Goal: Transaction & Acquisition: Purchase product/service

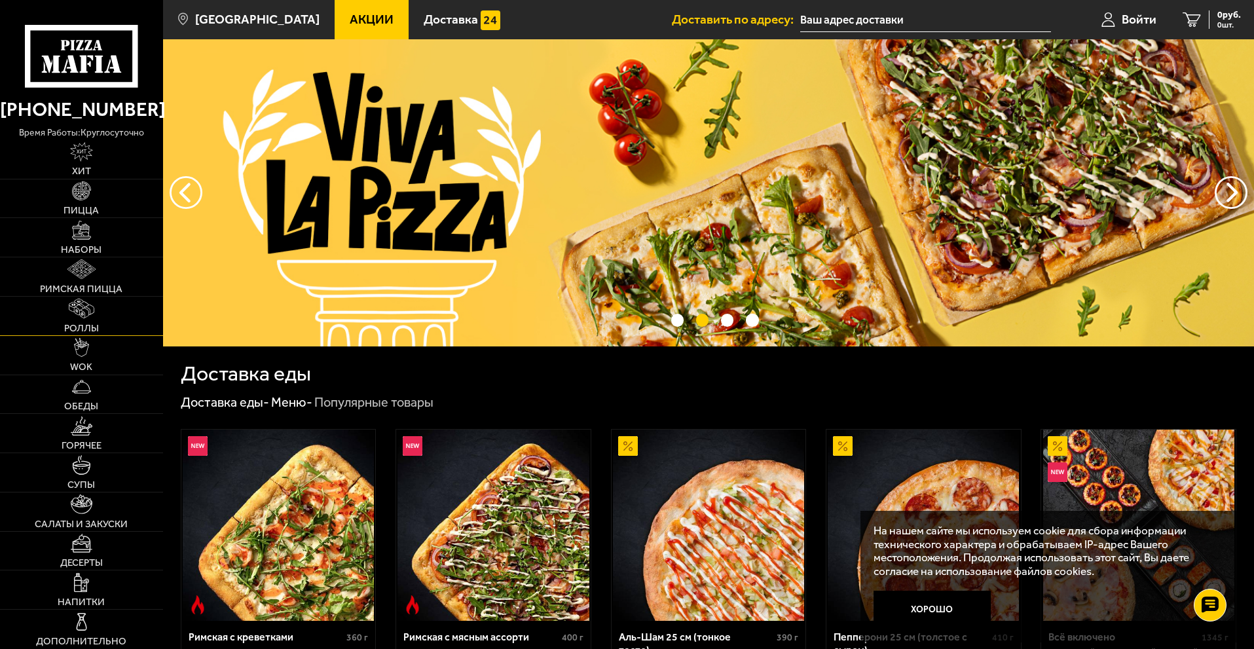
click at [84, 314] on img at bounding box center [81, 308] width 25 height 19
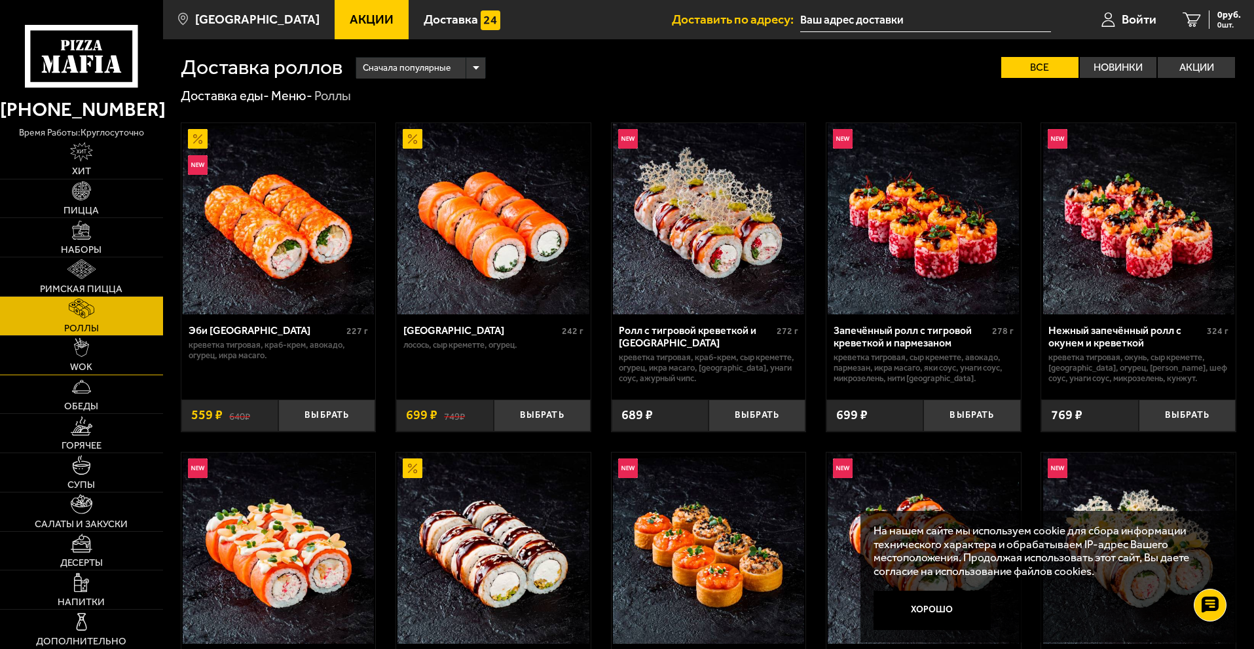
click at [78, 364] on span "WOK" at bounding box center [81, 367] width 22 height 10
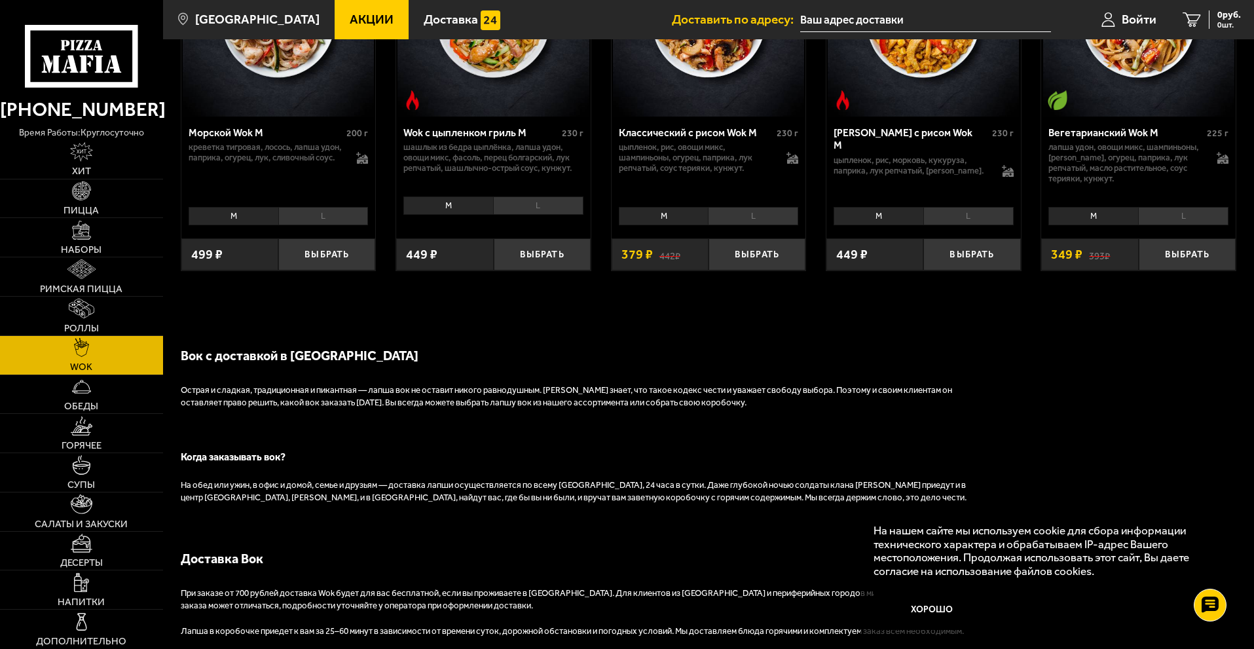
scroll to position [917, 0]
click at [1172, 215] on li "L" at bounding box center [1183, 215] width 90 height 18
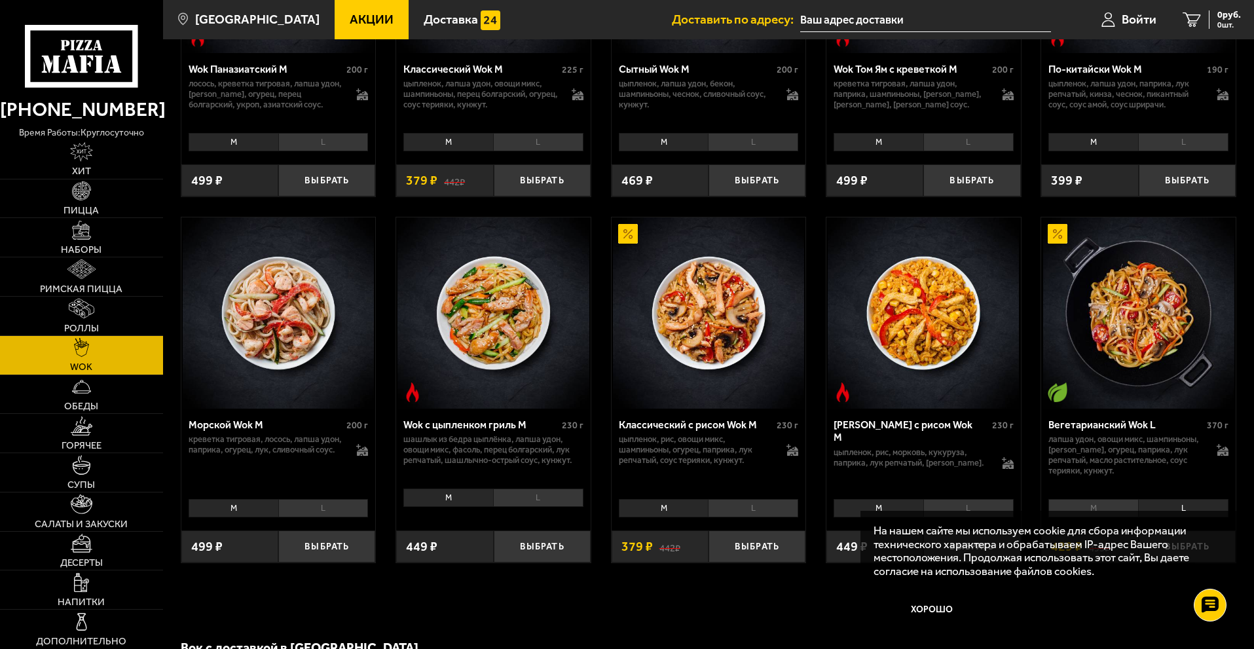
scroll to position [951, 0]
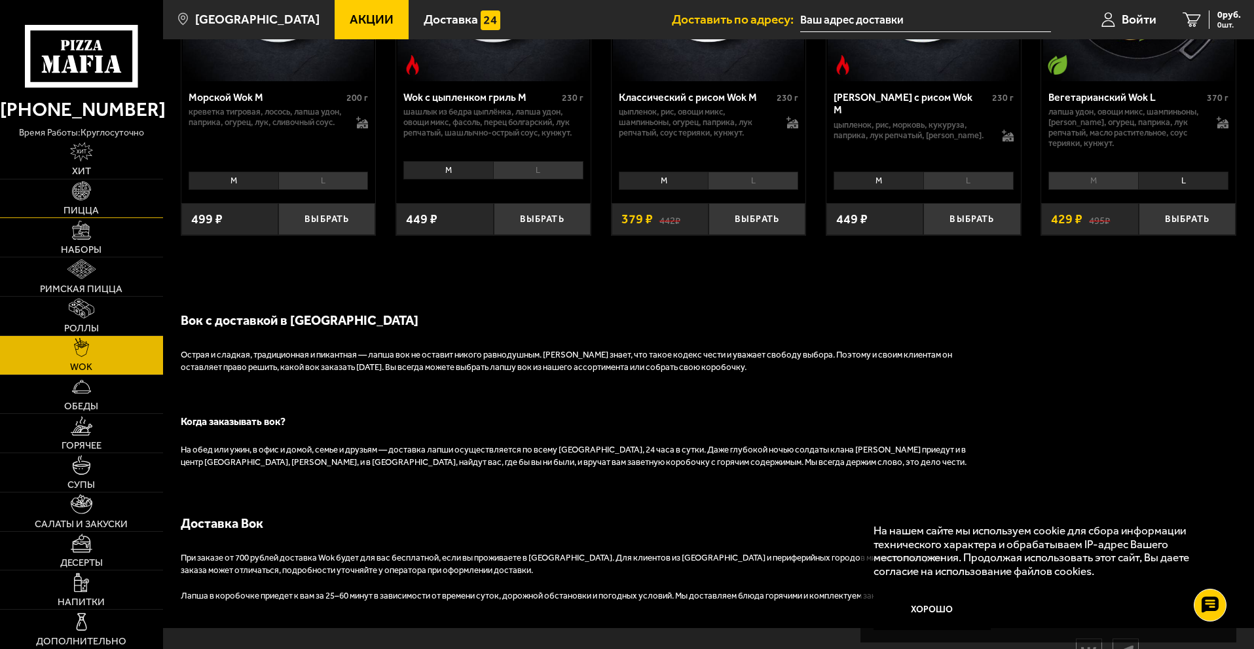
click at [75, 195] on img at bounding box center [81, 190] width 19 height 19
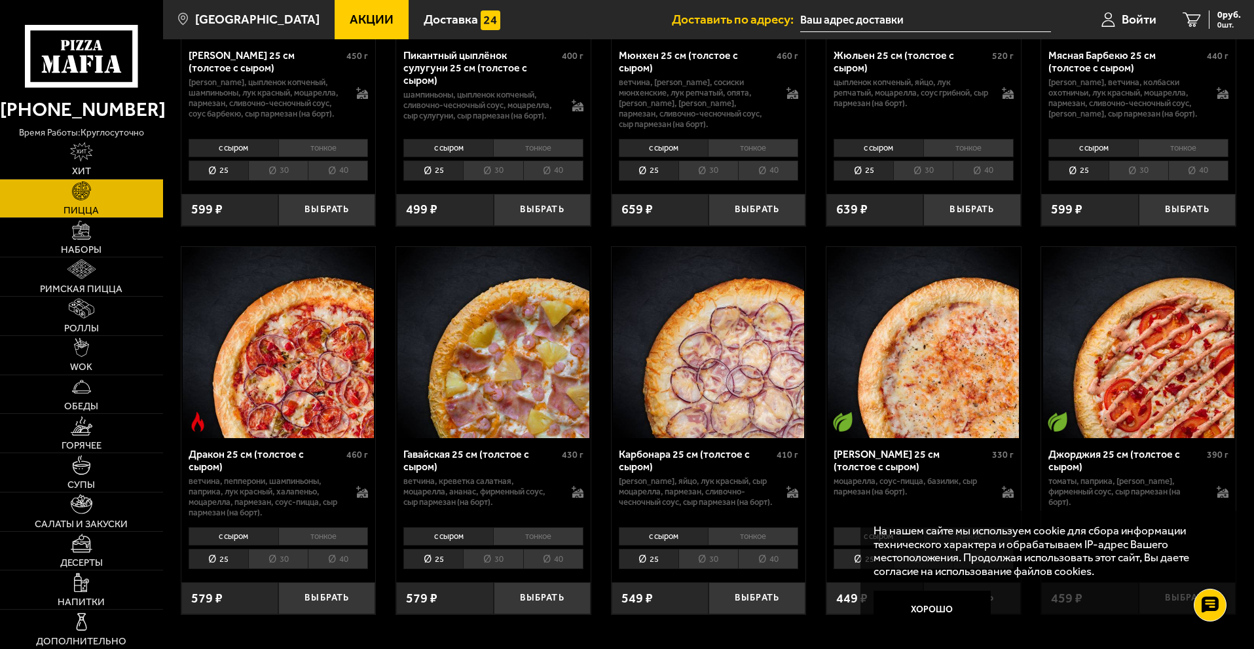
scroll to position [2105, 0]
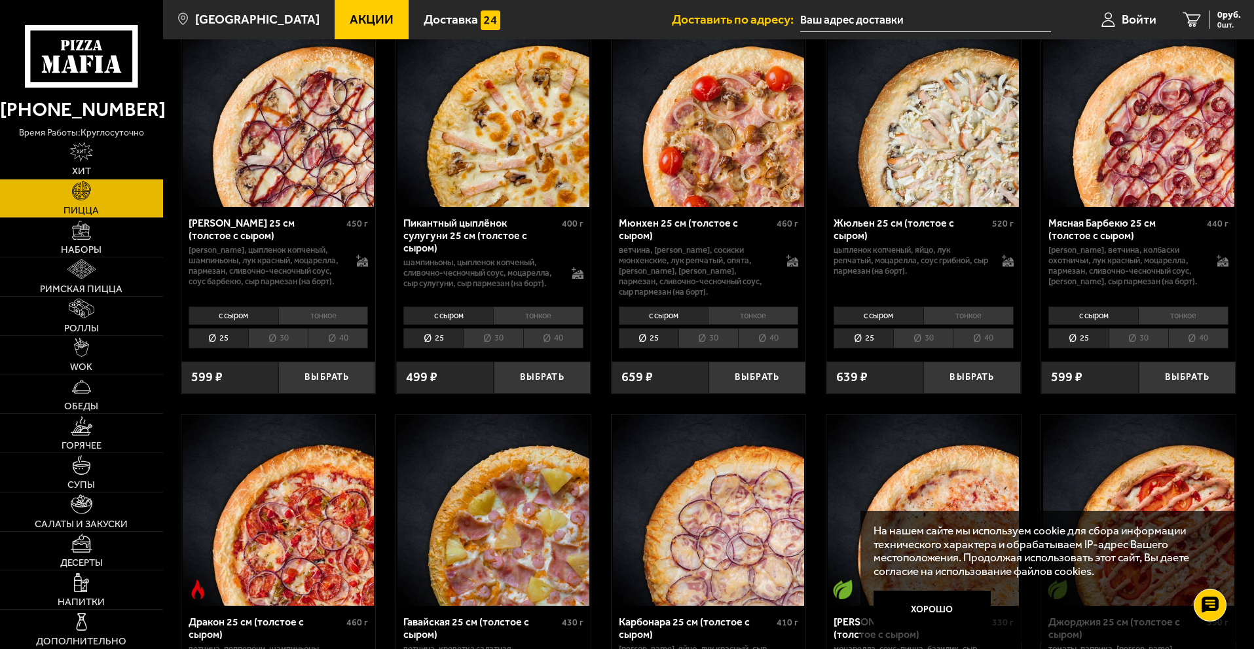
click at [271, 343] on li "30" at bounding box center [278, 338] width 60 height 20
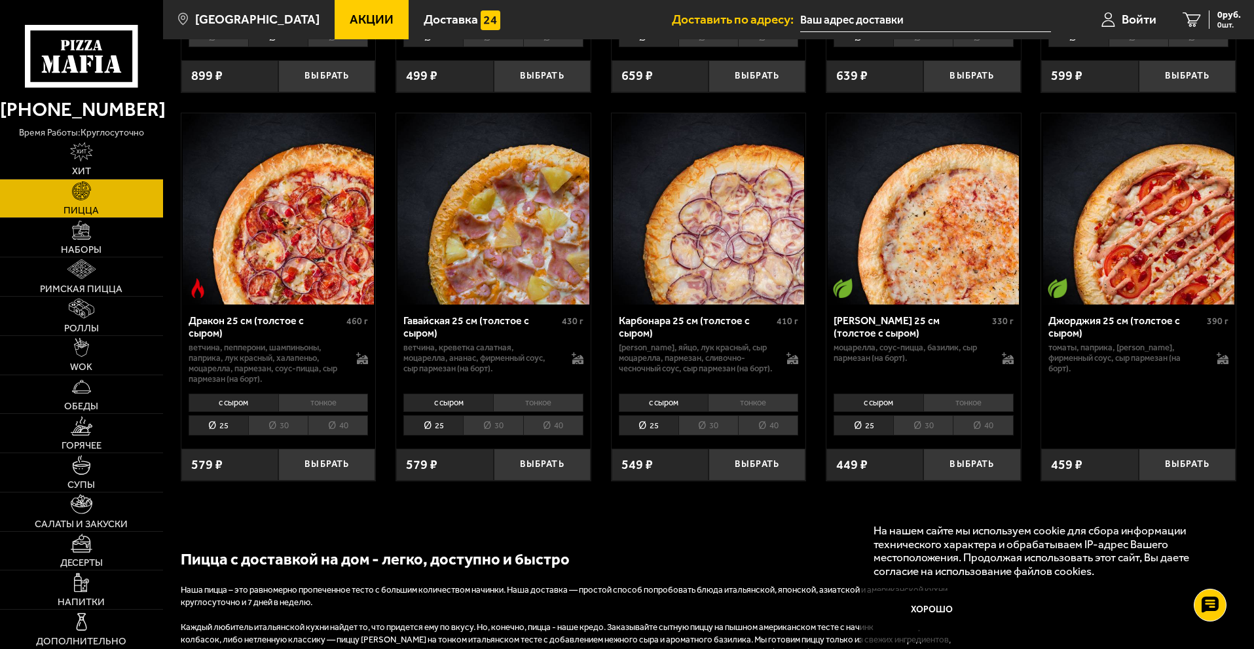
scroll to position [2408, 0]
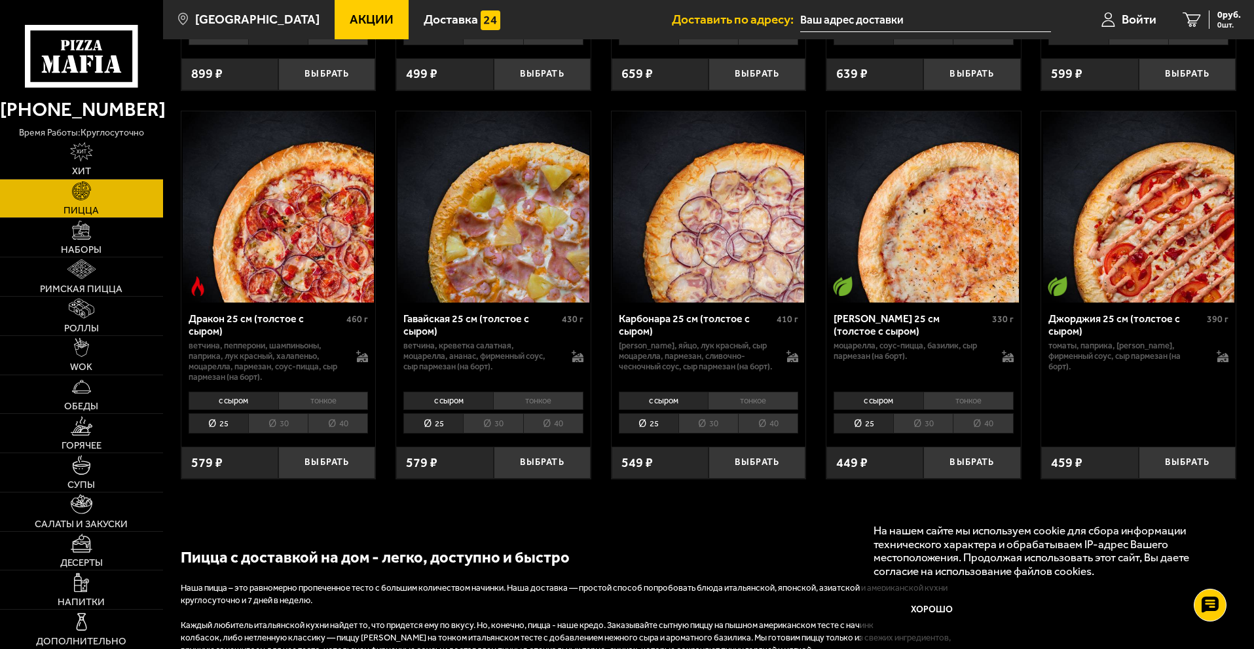
click at [979, 434] on li "40" at bounding box center [983, 423] width 60 height 20
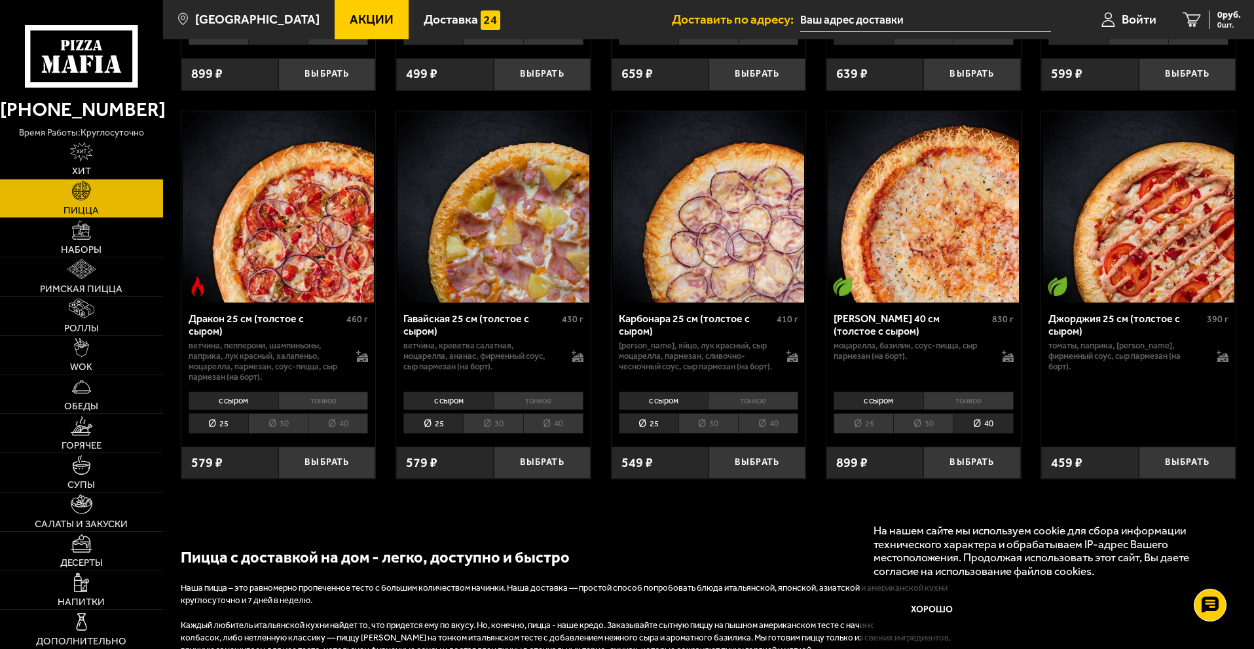
click at [933, 434] on li "30" at bounding box center [923, 423] width 60 height 20
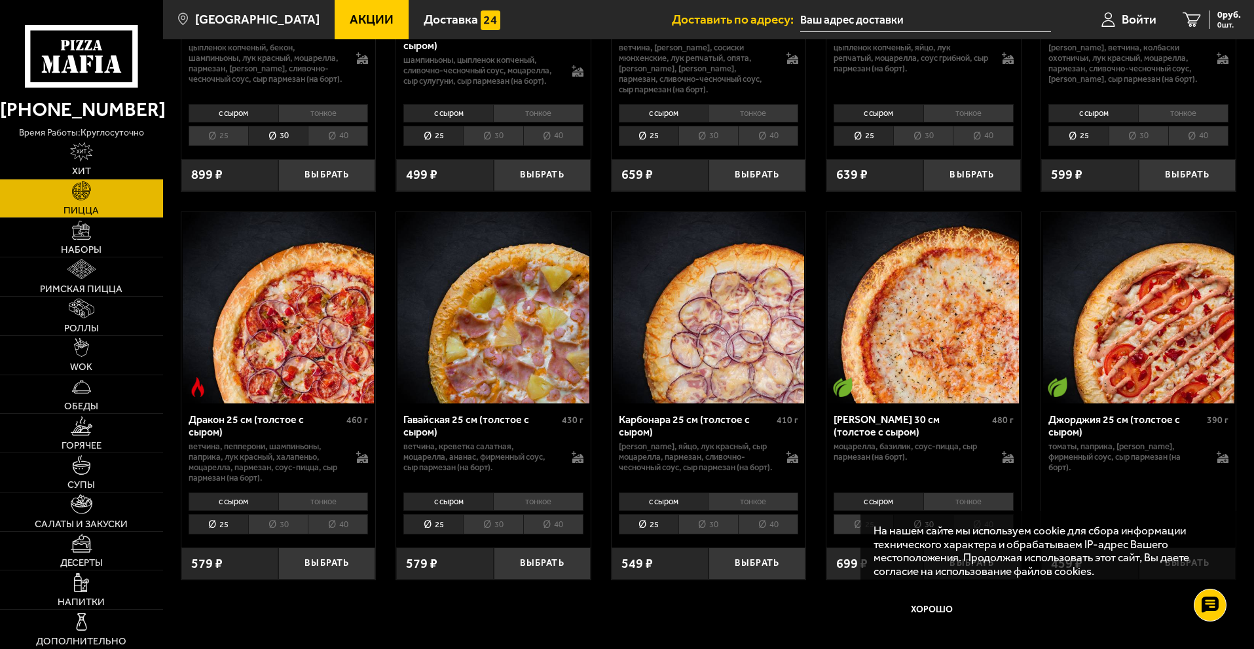
scroll to position [2473, 0]
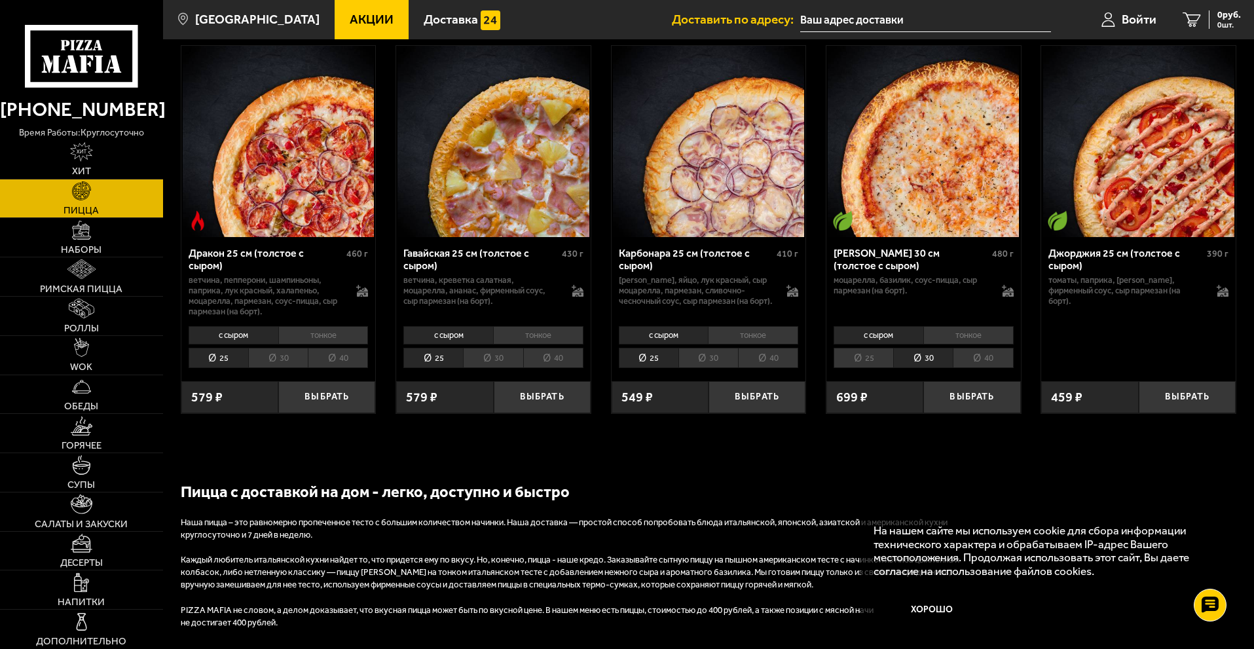
click at [978, 367] on li "40" at bounding box center [983, 358] width 60 height 20
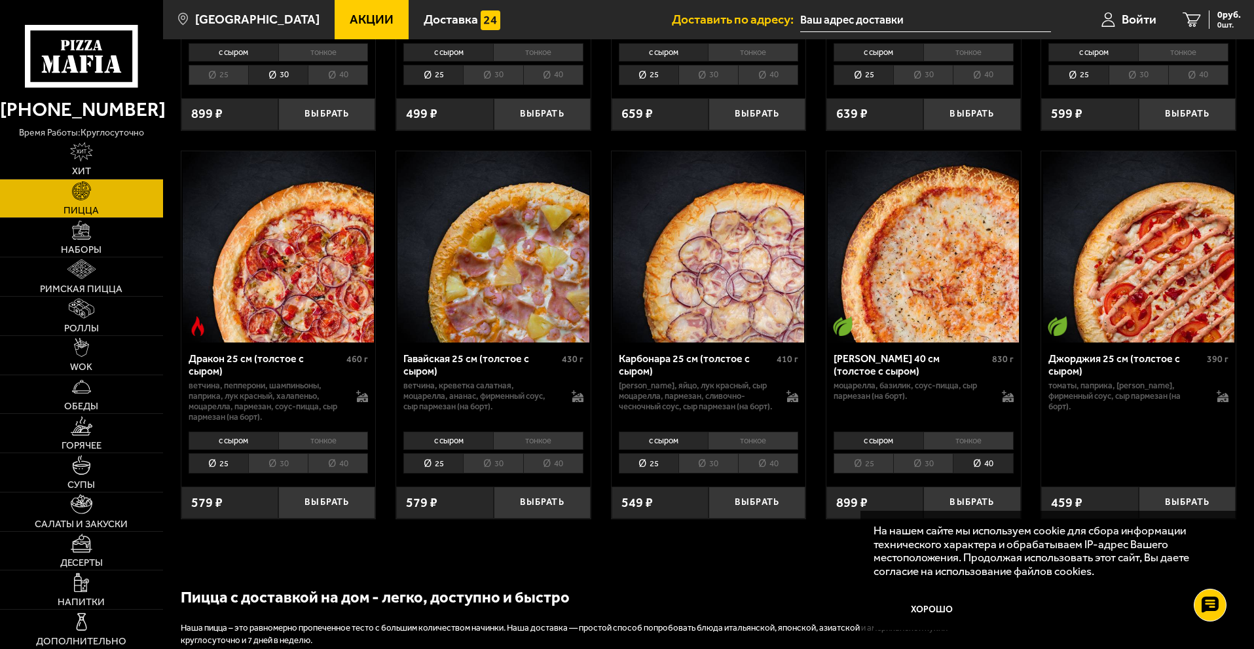
scroll to position [2146, 0]
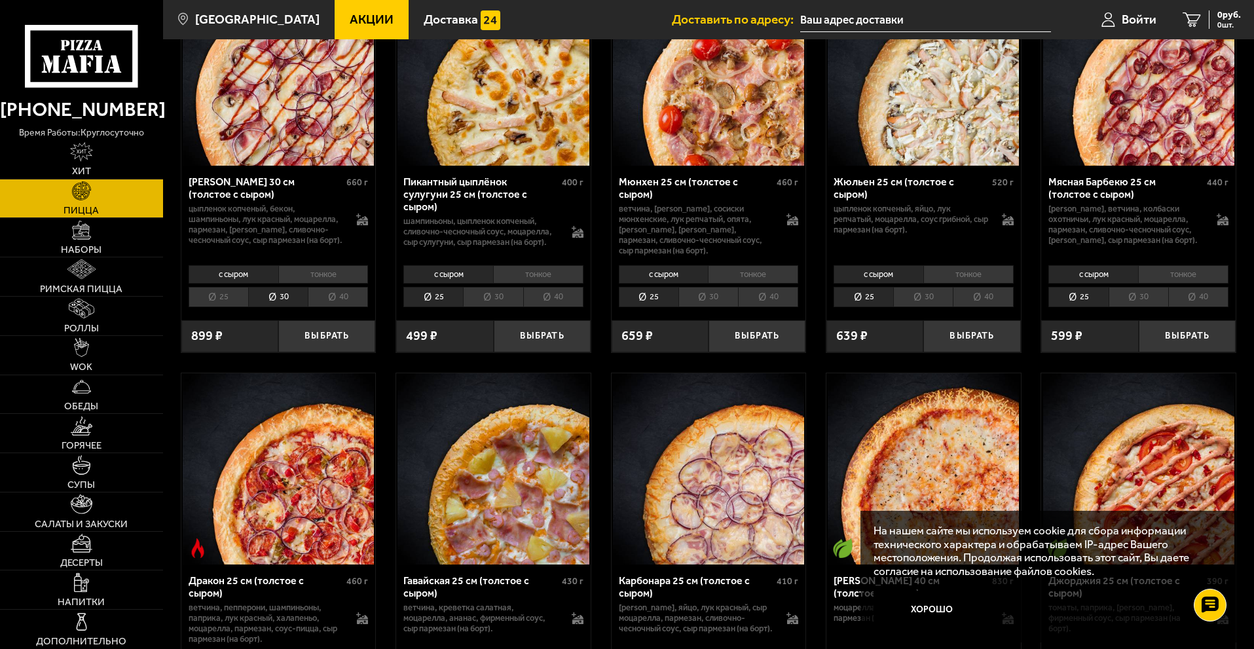
click at [341, 300] on li "40" at bounding box center [338, 297] width 60 height 20
click at [295, 307] on li "30" at bounding box center [278, 297] width 60 height 20
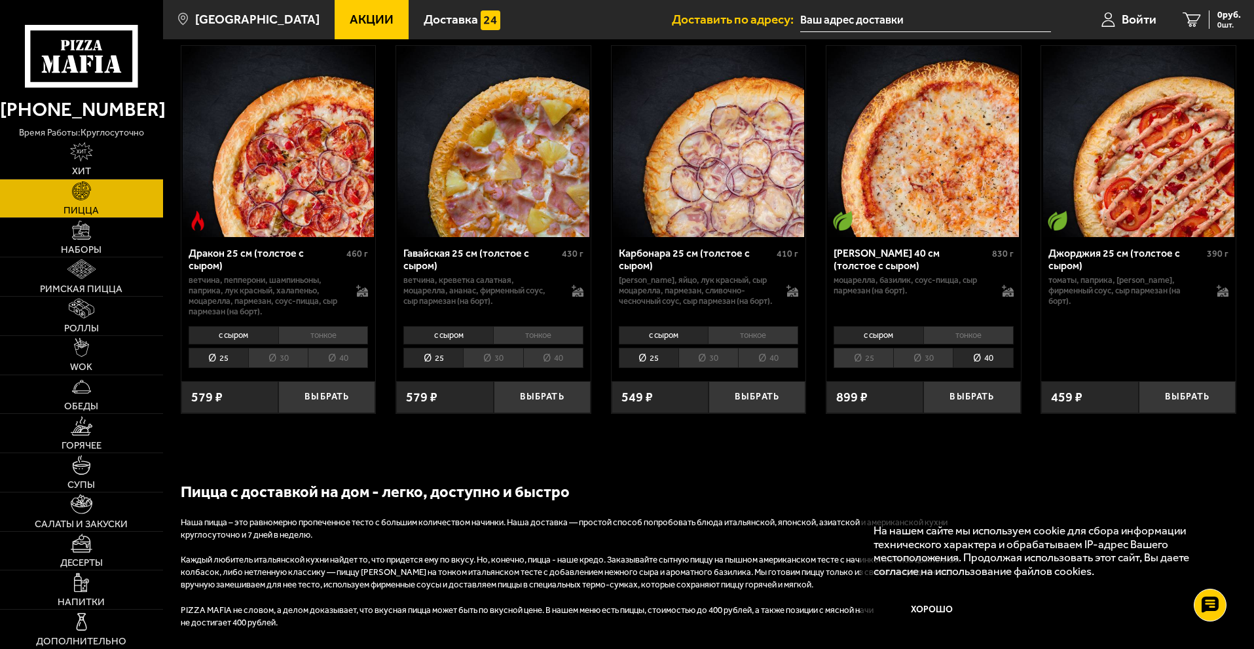
click at [929, 362] on li "30" at bounding box center [923, 358] width 60 height 20
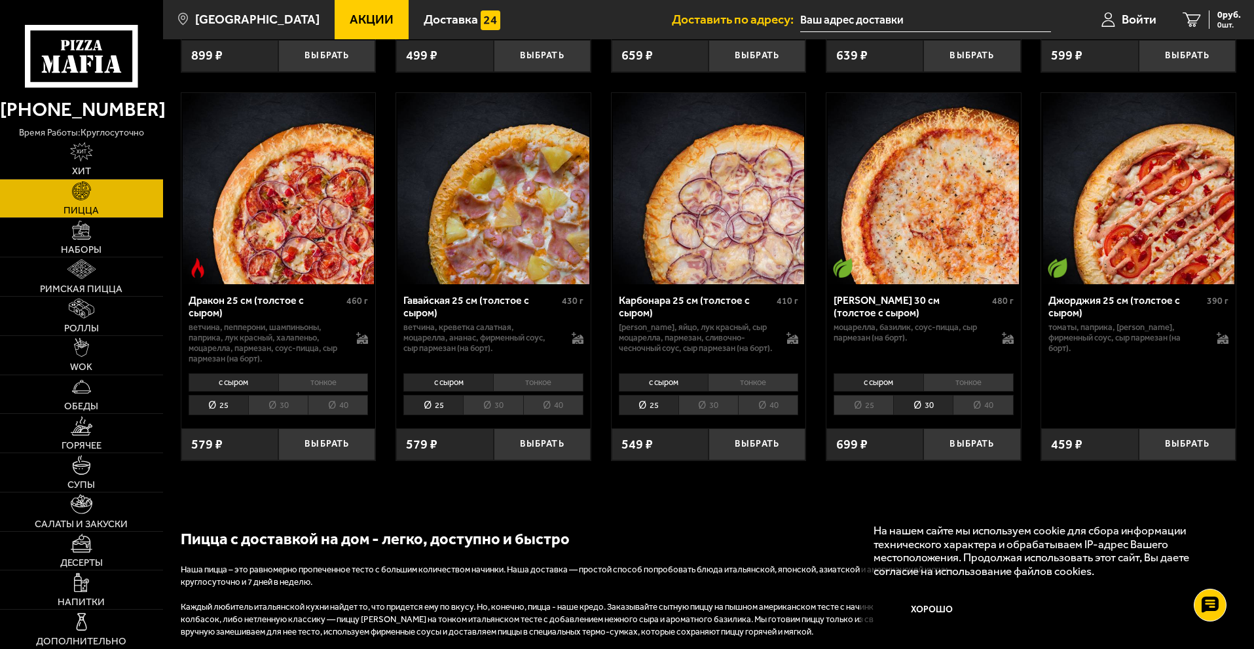
scroll to position [2511, 0]
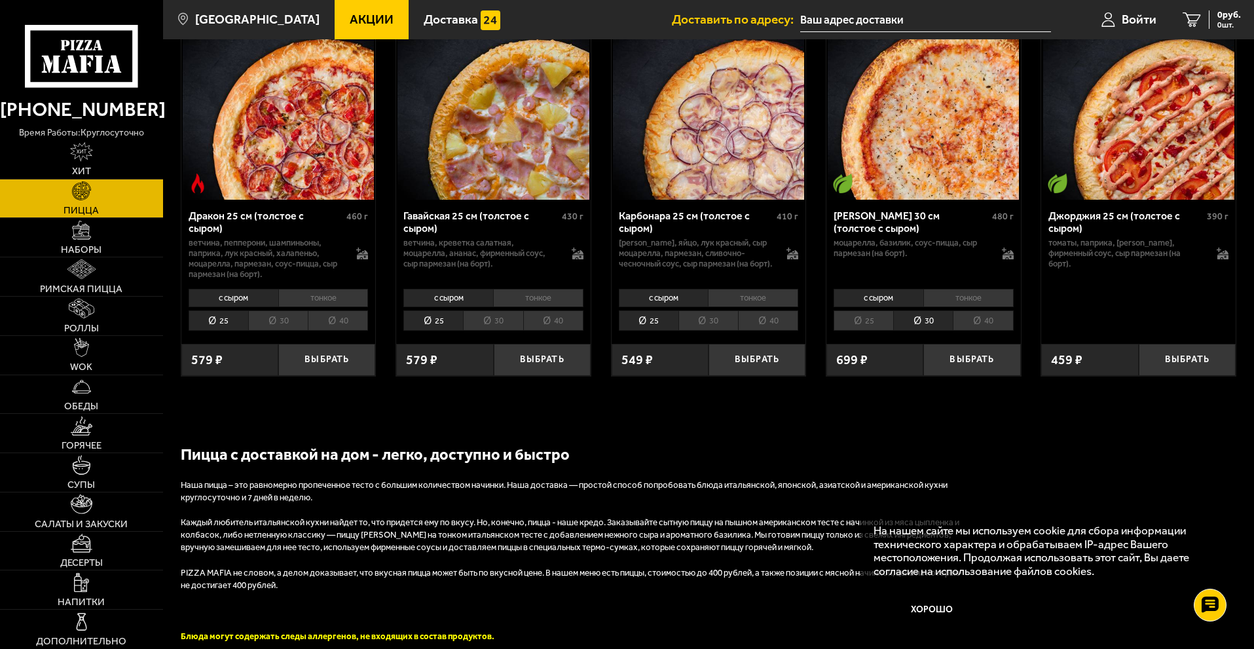
click at [987, 330] on li "40" at bounding box center [983, 320] width 60 height 20
click at [933, 331] on li "30" at bounding box center [923, 320] width 60 height 20
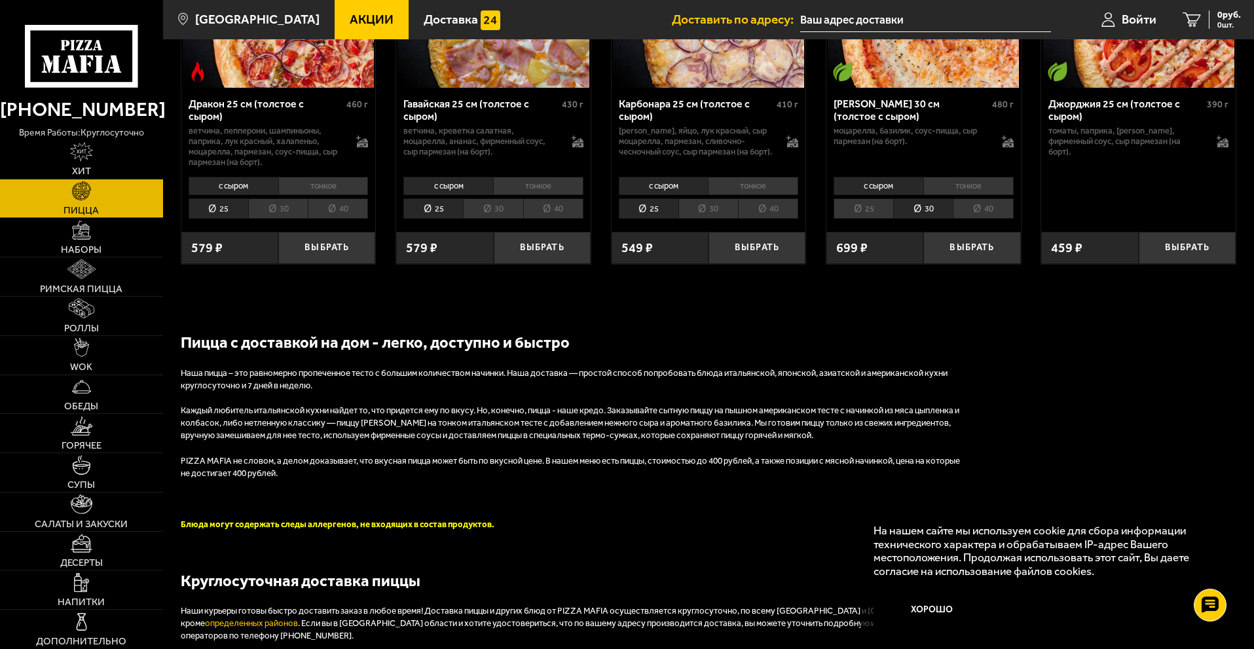
scroll to position [2625, 0]
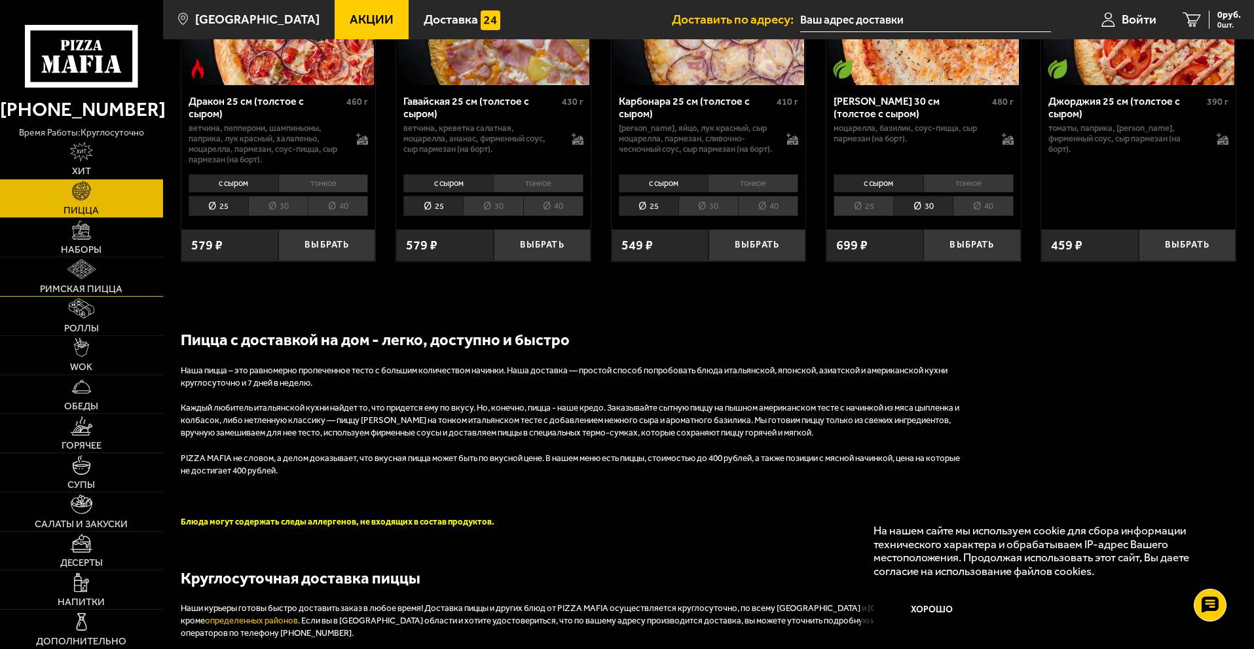
click at [75, 285] on span "Римская пицца" at bounding box center [81, 289] width 83 height 10
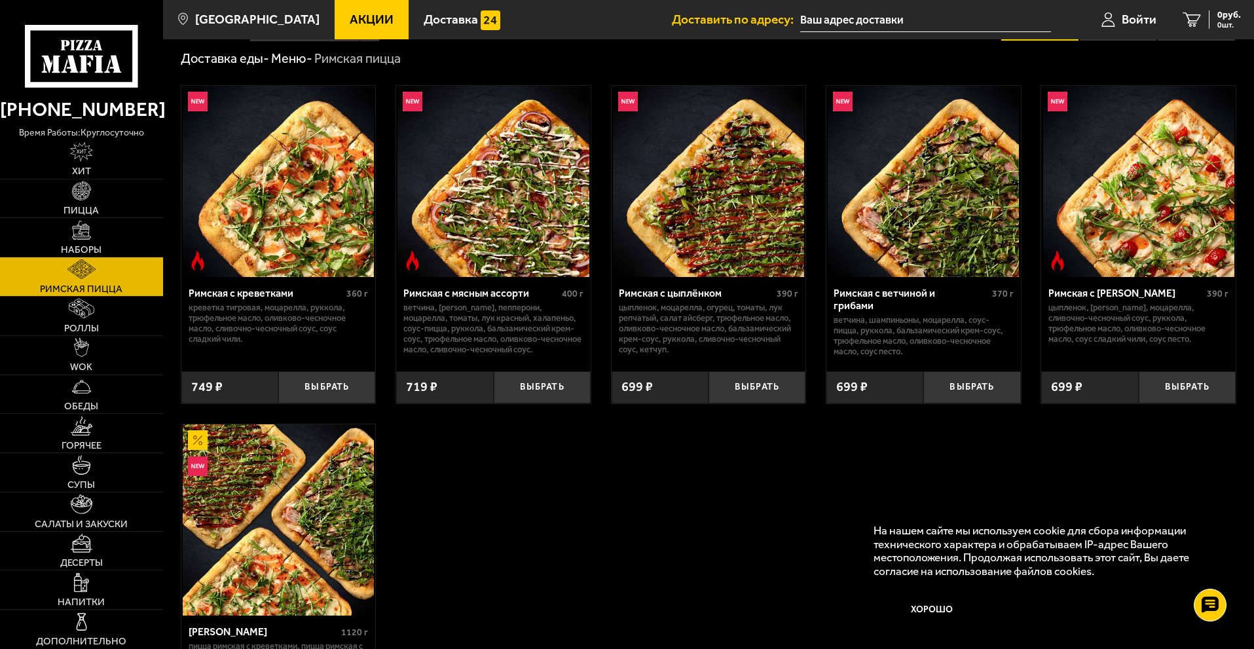
scroll to position [66, 0]
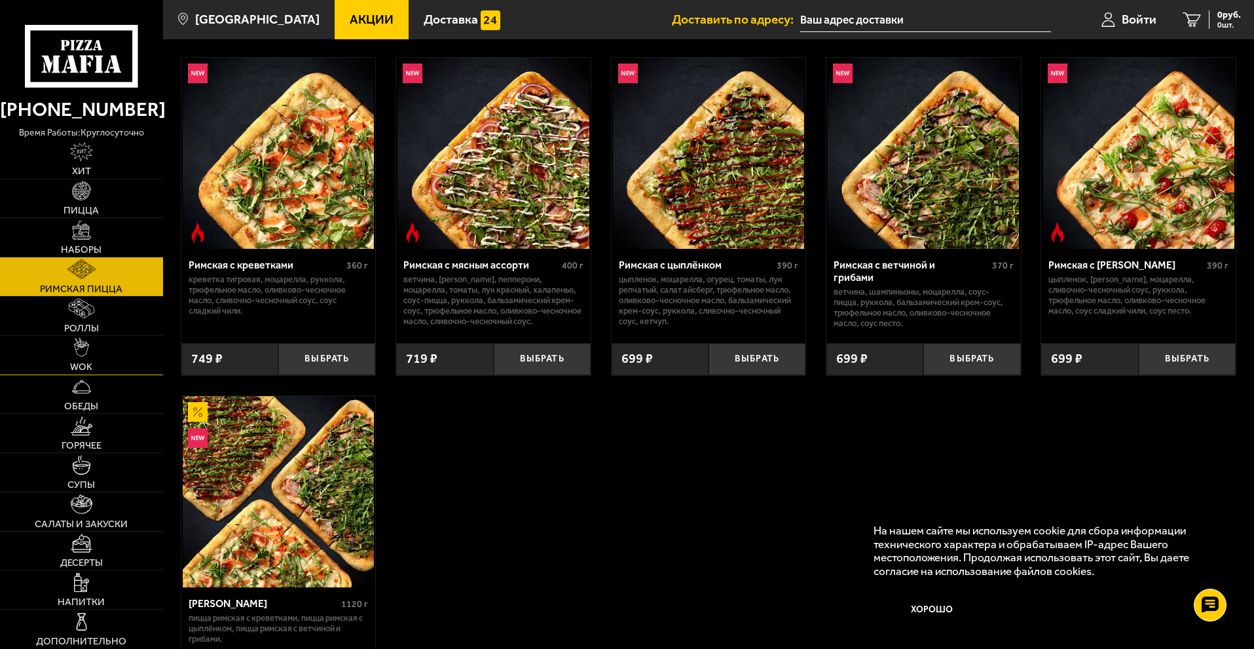
click at [69, 365] on link "WOK" at bounding box center [81, 355] width 163 height 39
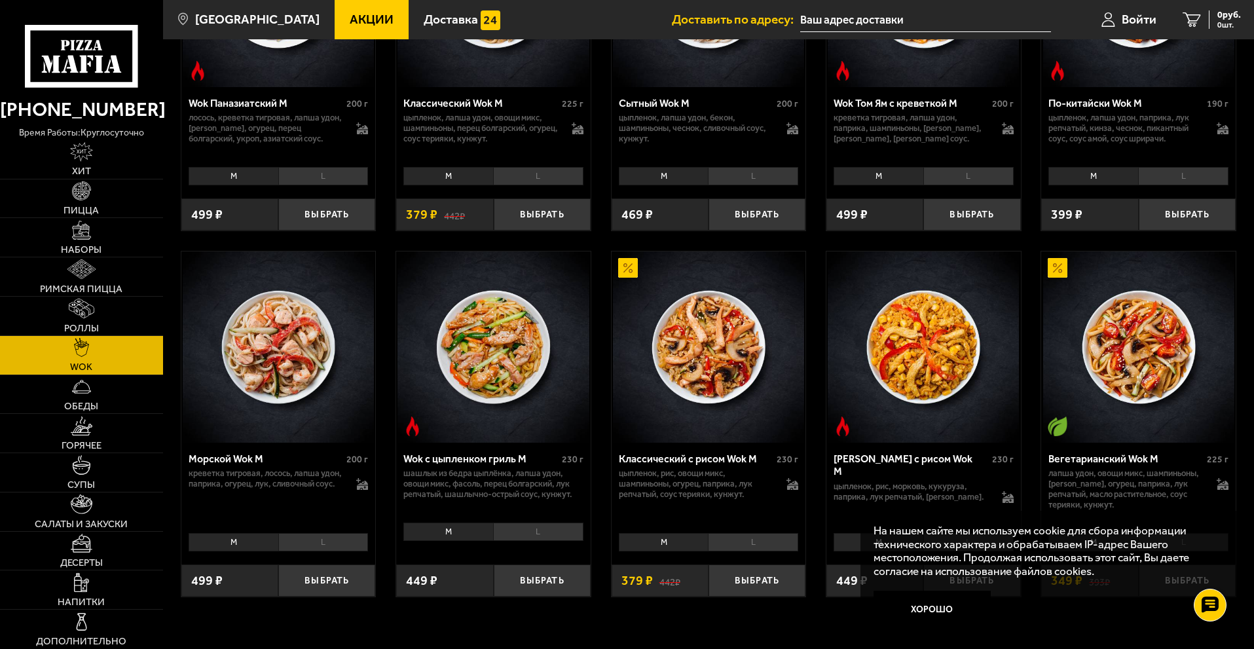
scroll to position [786, 0]
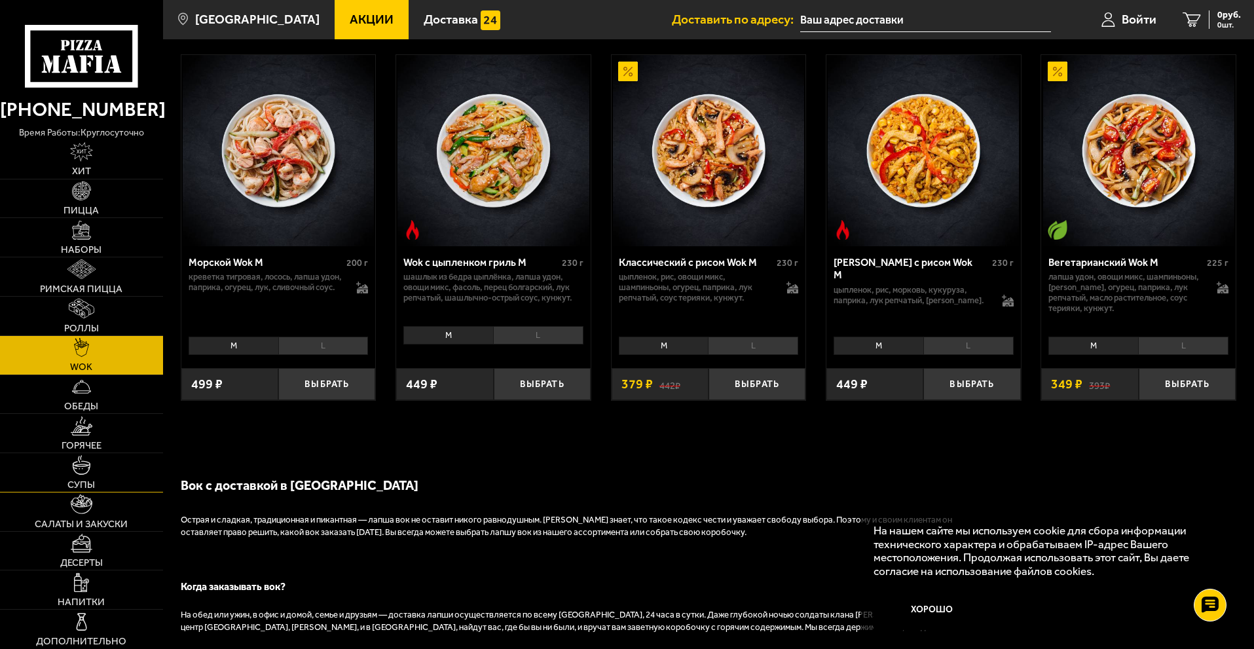
click at [78, 480] on span "Супы" at bounding box center [81, 485] width 28 height 10
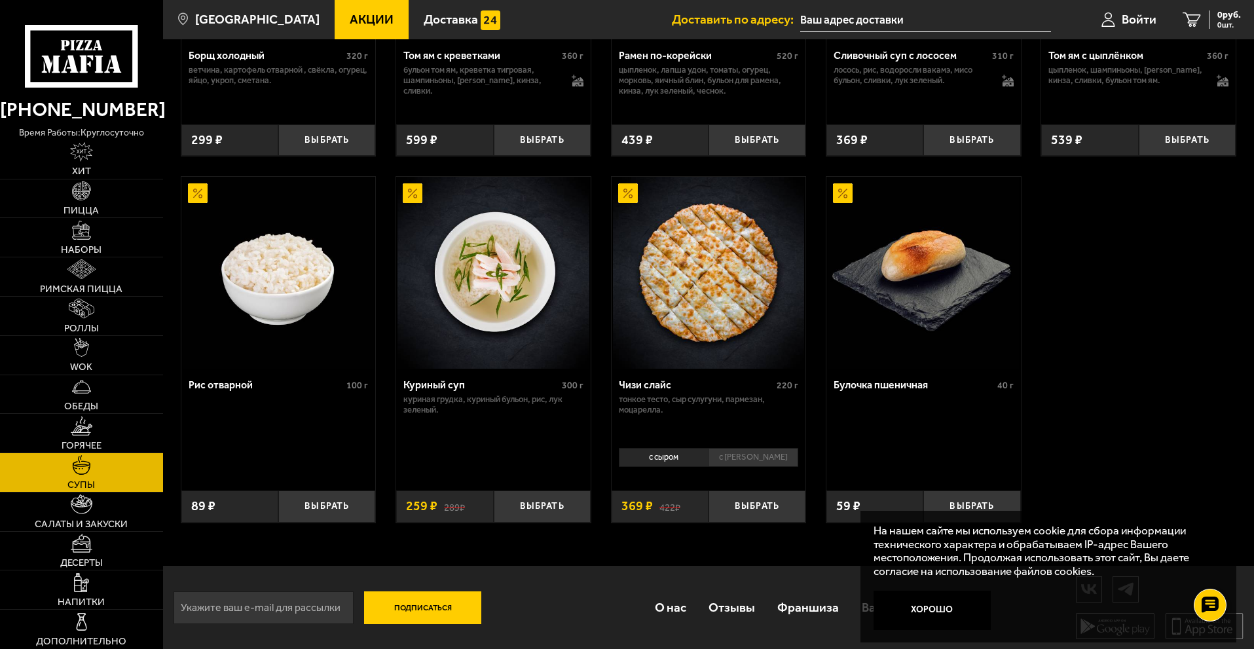
scroll to position [428, 0]
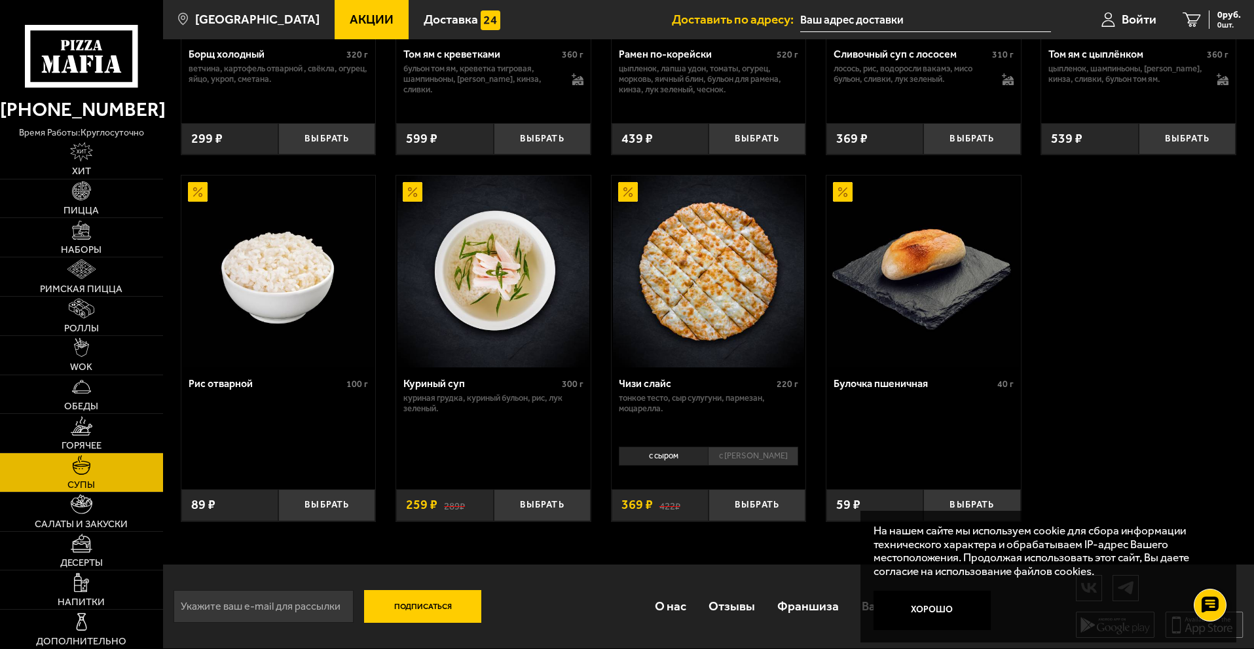
click at [759, 460] on li "с [PERSON_NAME]" at bounding box center [753, 456] width 90 height 18
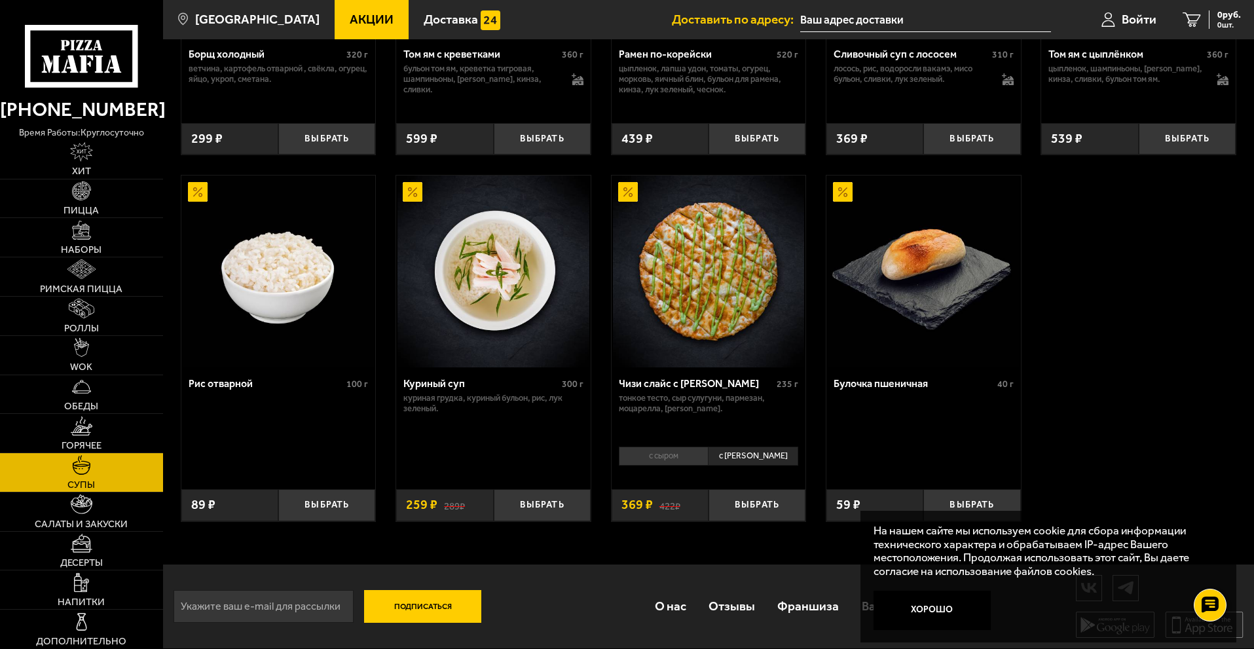
click at [674, 460] on li "с сыром" at bounding box center [664, 456] width 90 height 18
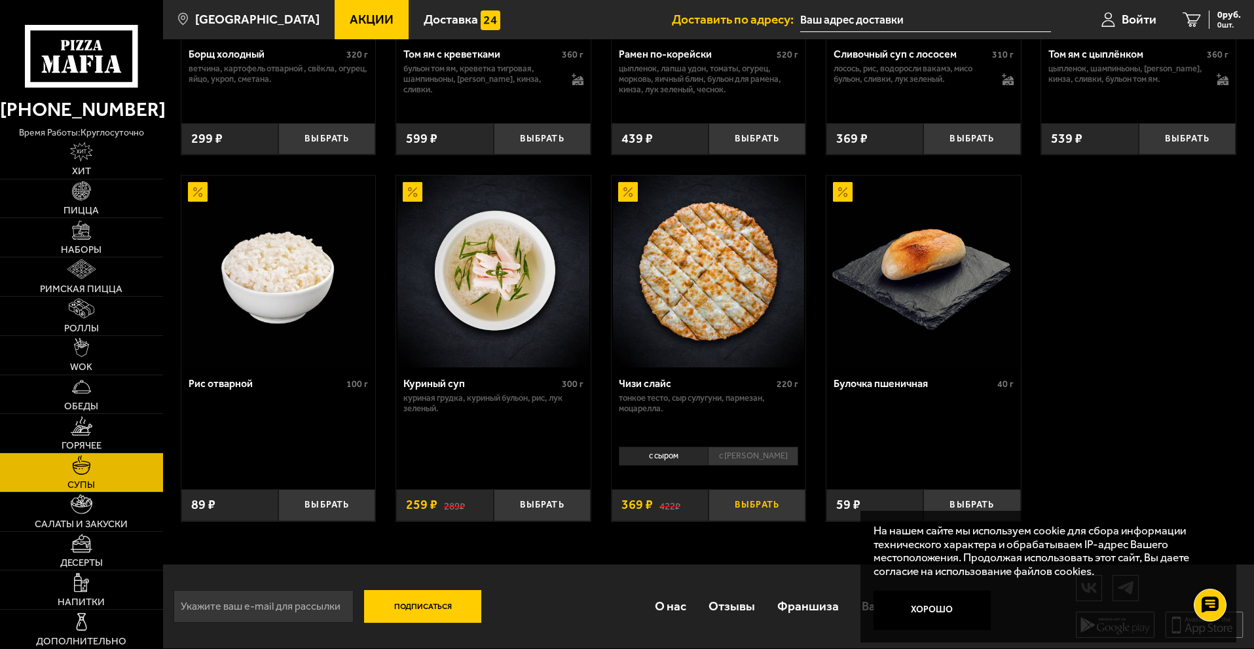
click at [778, 506] on button "Выбрать" at bounding box center [757, 505] width 97 height 32
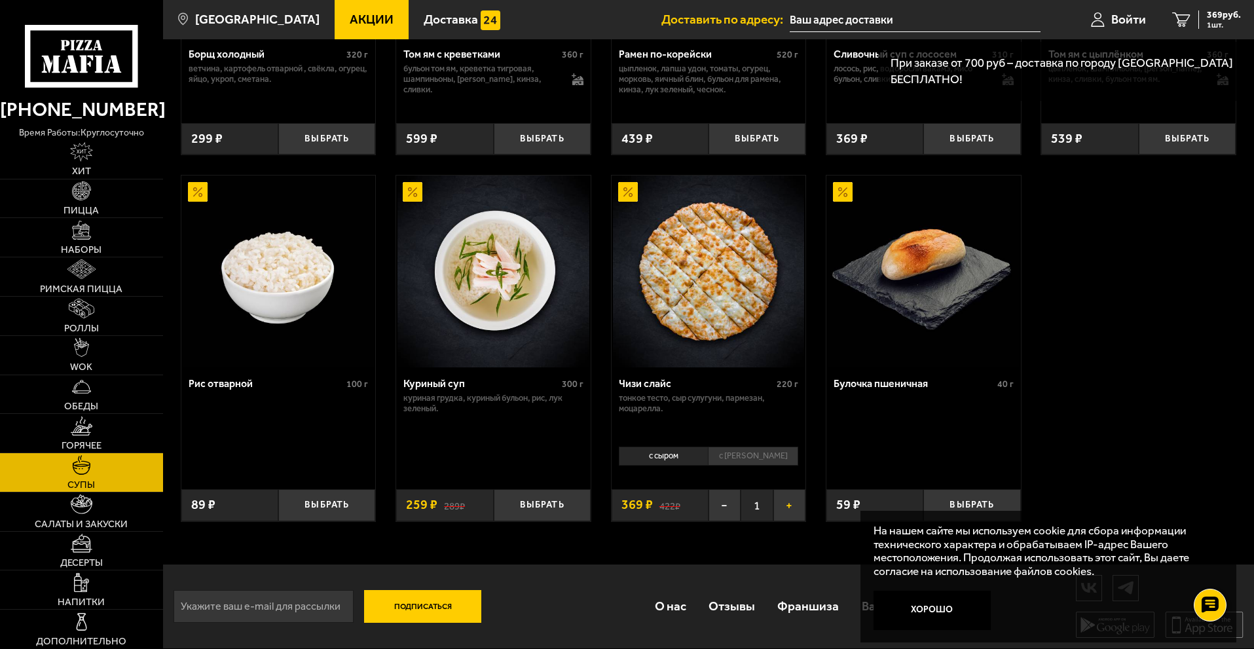
click at [789, 508] on button "+" at bounding box center [790, 505] width 32 height 32
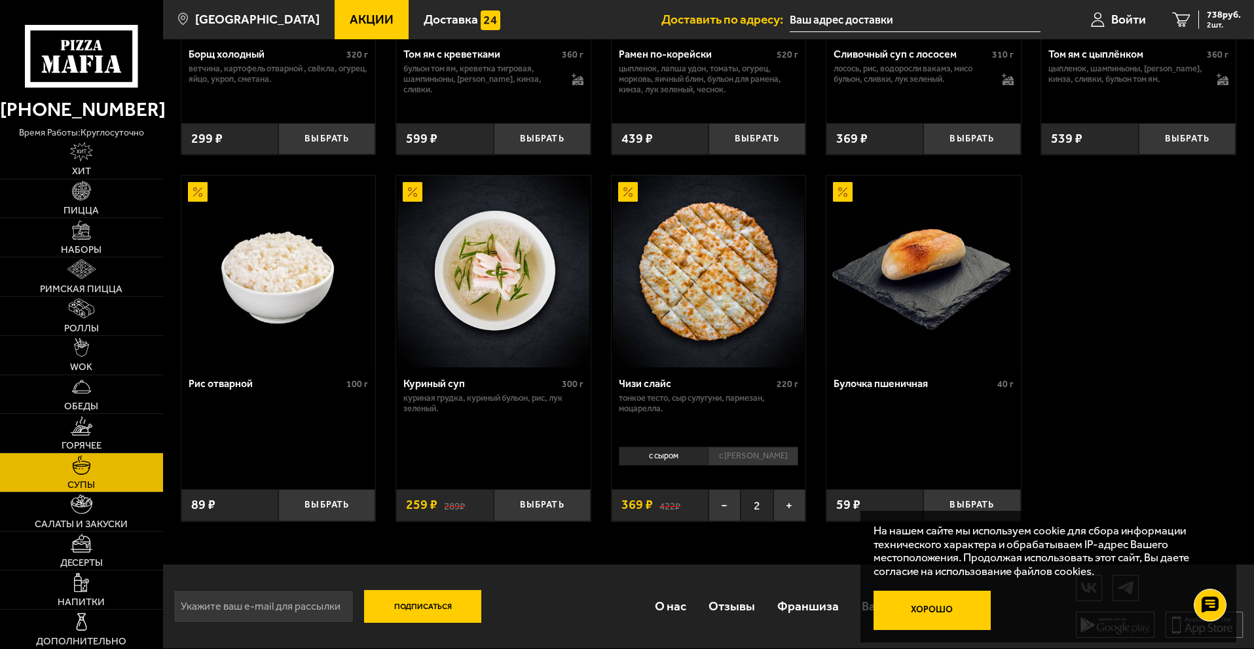
drag, startPoint x: 941, startPoint y: 612, endPoint x: 1003, endPoint y: 580, distance: 70.6
click at [942, 612] on button "Хорошо" at bounding box center [933, 610] width 118 height 39
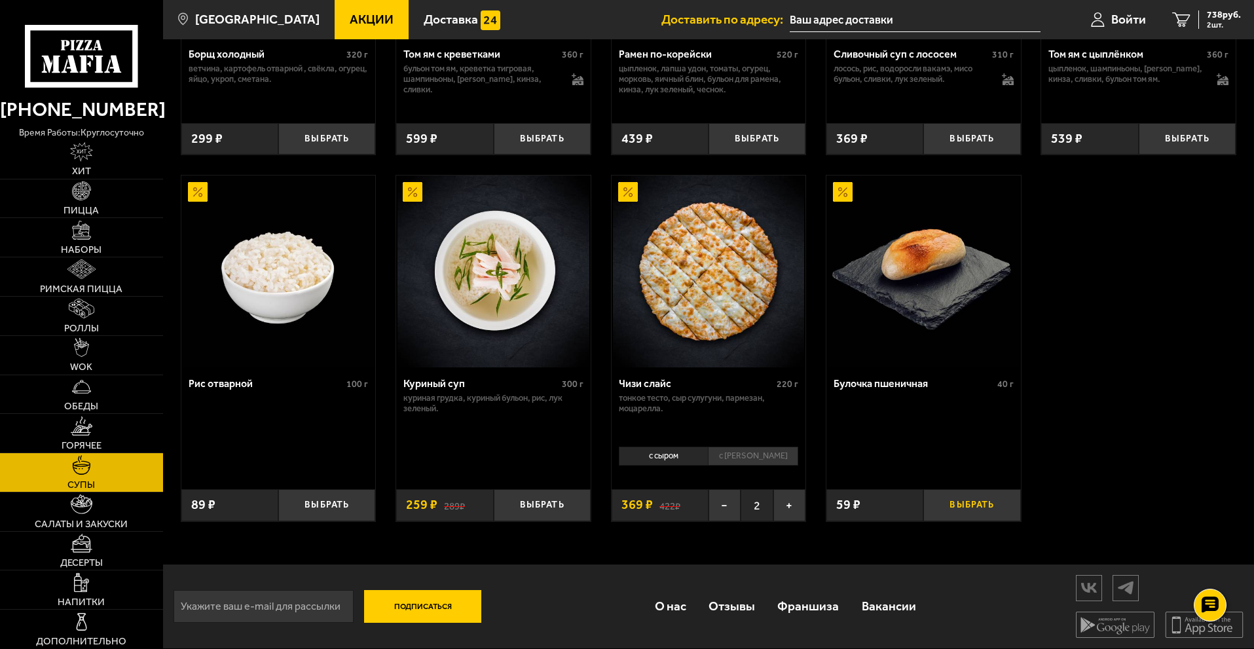
click at [998, 506] on button "Выбрать" at bounding box center [972, 505] width 97 height 32
click at [941, 514] on button "−" at bounding box center [940, 505] width 32 height 32
click at [710, 288] on img at bounding box center [708, 271] width 191 height 191
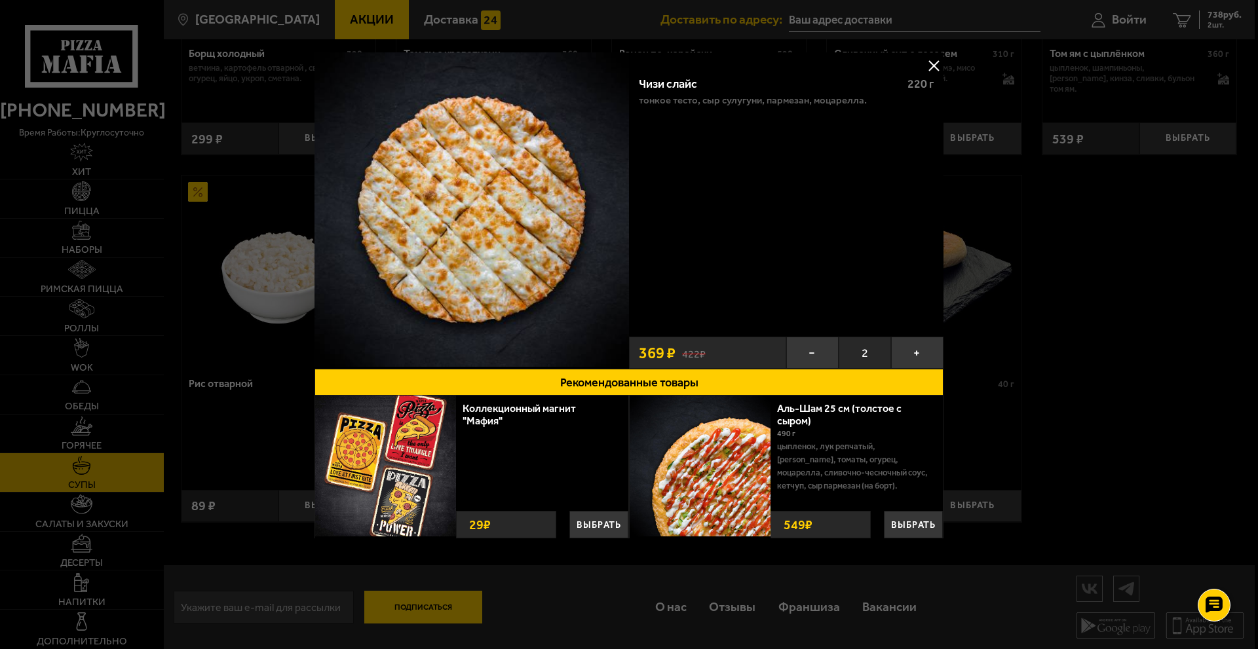
click at [932, 67] on button at bounding box center [934, 66] width 20 height 20
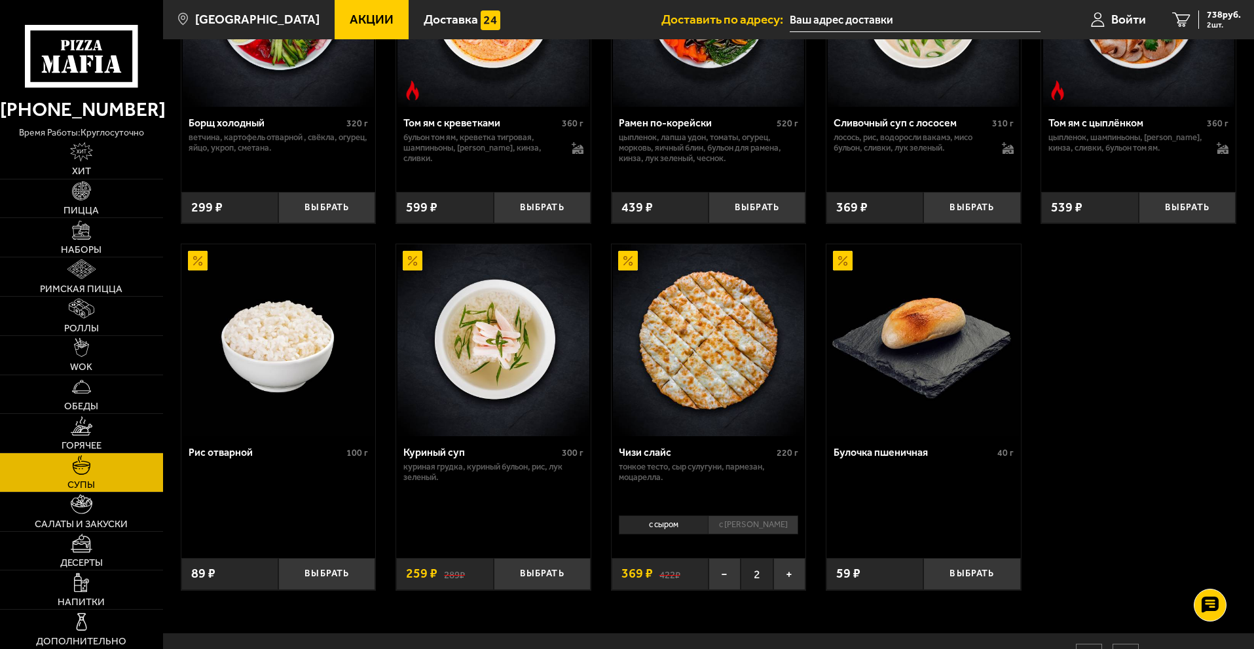
scroll to position [393, 0]
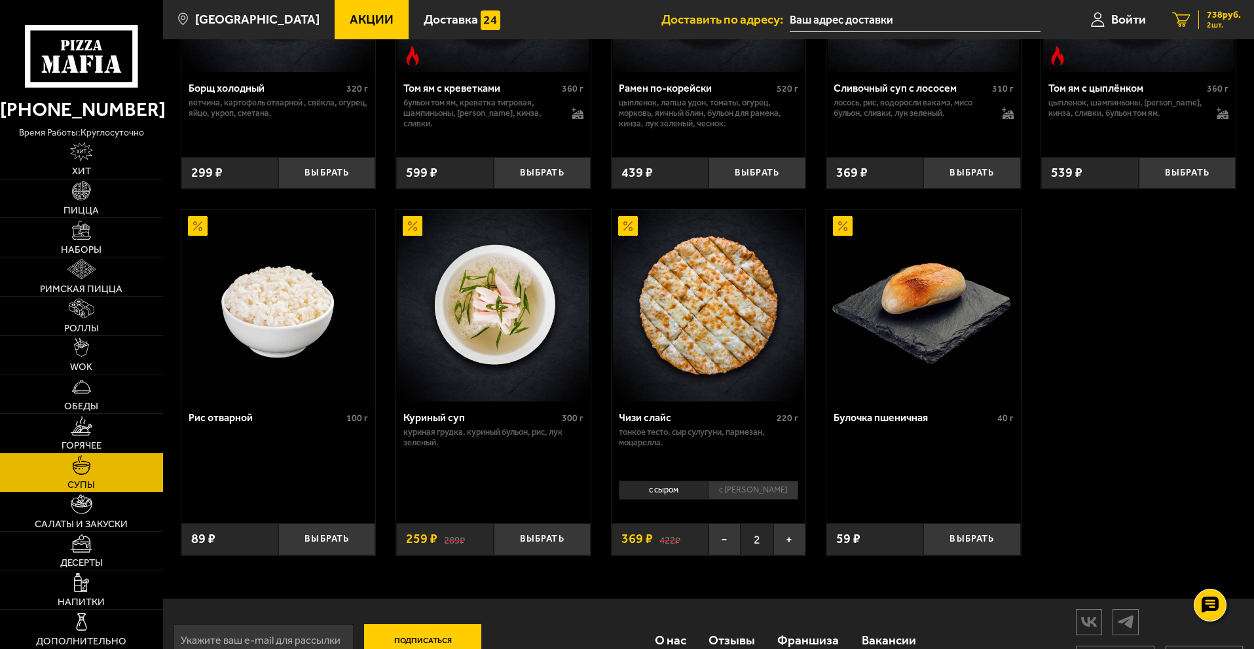
click at [1218, 18] on span "738 руб." at bounding box center [1224, 14] width 34 height 9
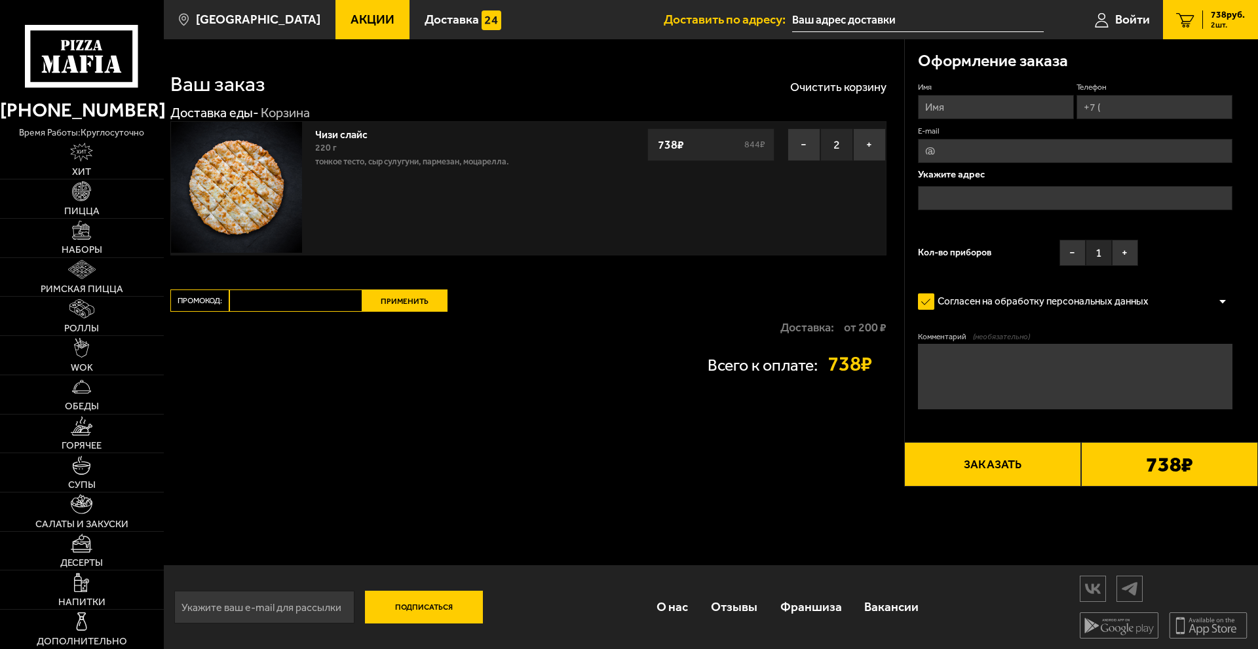
click at [752, 503] on div "Ваш заказ Очистить корзину Доставка еды - Корзина Чизи слайс 220 г тонкое тесто…" at bounding box center [711, 344] width 1094 height 610
click at [971, 107] on input "Имя" at bounding box center [996, 107] width 156 height 24
type input "[PERSON_NAME]"
click at [1133, 106] on input "Телефон" at bounding box center [1154, 107] width 156 height 24
type input "[PHONE_NUMBER]"
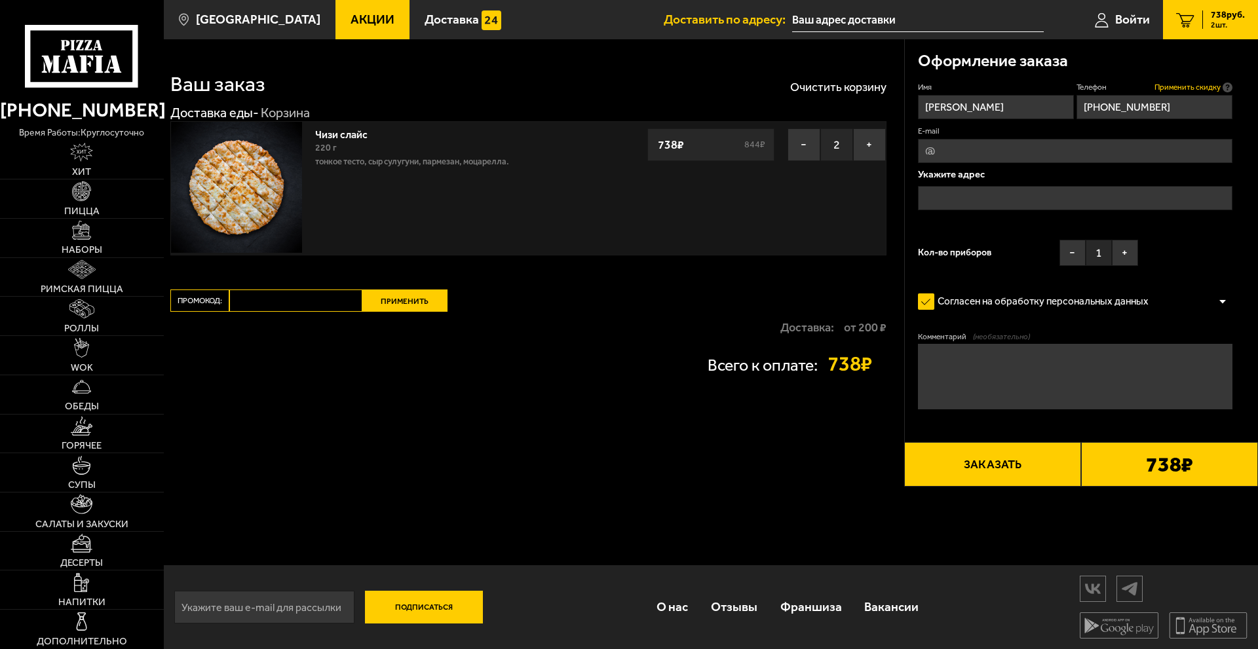
click at [1176, 90] on span "Применить скидку" at bounding box center [1187, 87] width 66 height 11
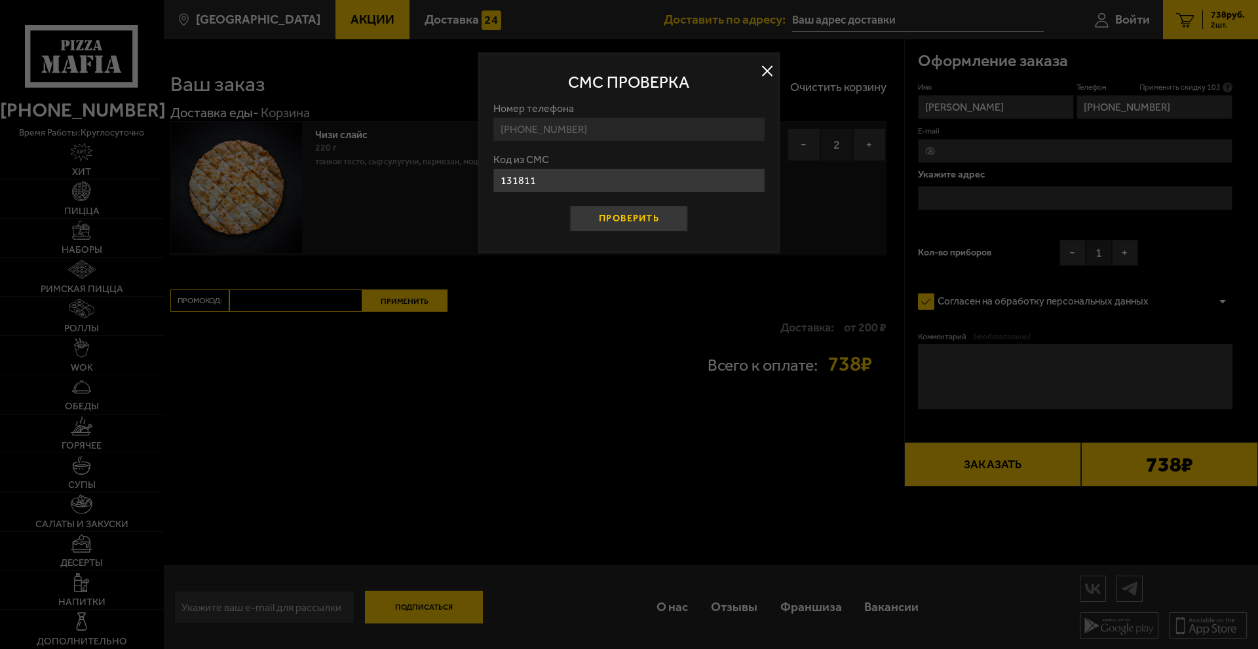
type input "131811"
click at [670, 218] on button "Проверить" at bounding box center [629, 219] width 118 height 26
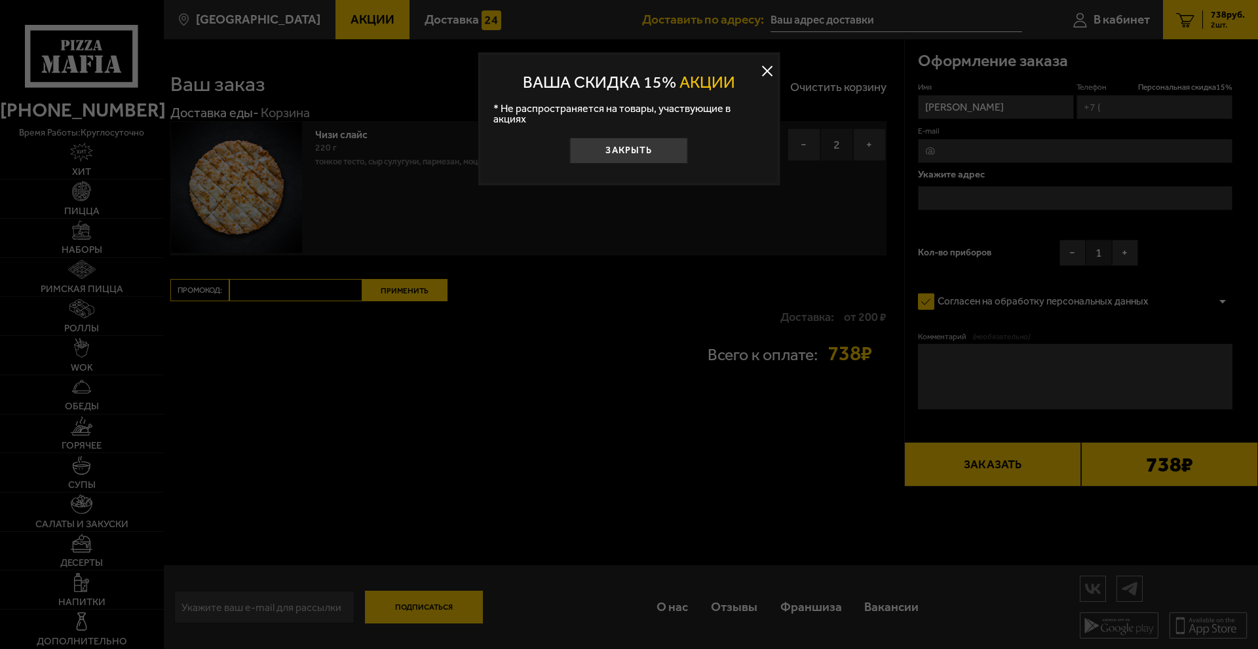
click at [648, 145] on button "Закрыть" at bounding box center [629, 151] width 118 height 26
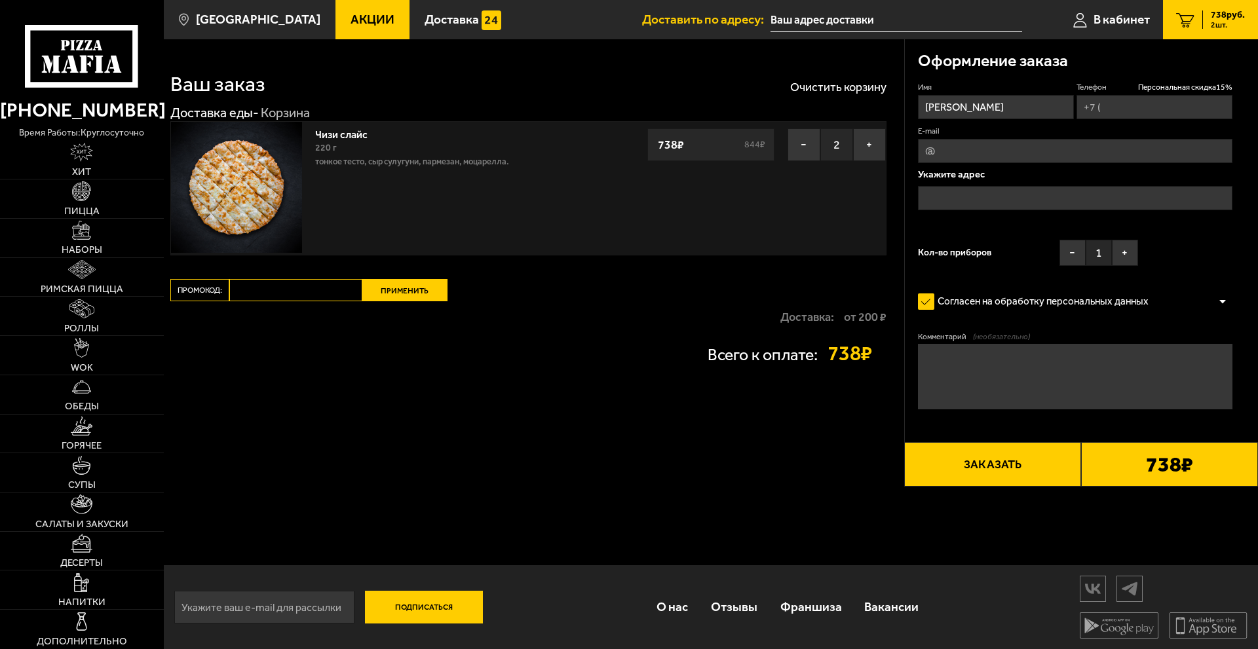
click at [643, 429] on div "Ваш заказ Очистить корзину Доставка еды - Корзина Чизи слайс 220 г тонкое тесто…" at bounding box center [534, 262] width 740 height 447
click at [971, 193] on input "text" at bounding box center [1075, 198] width 314 height 24
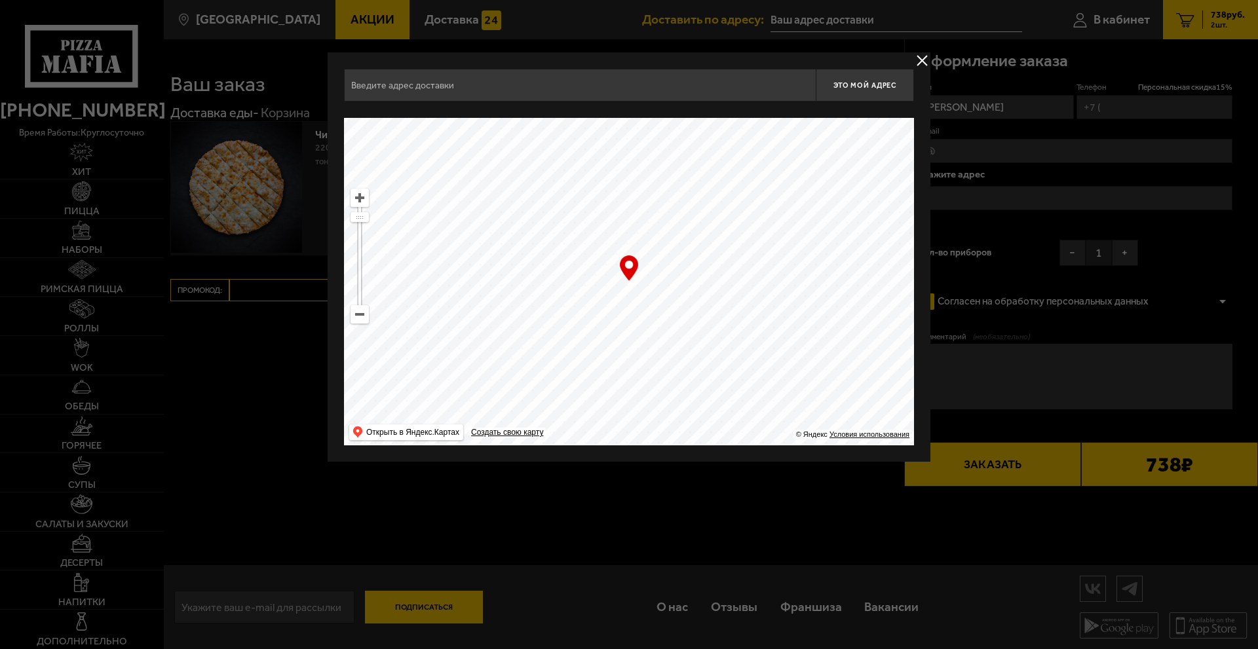
click at [921, 60] on button "delivery type" at bounding box center [922, 60] width 16 height 16
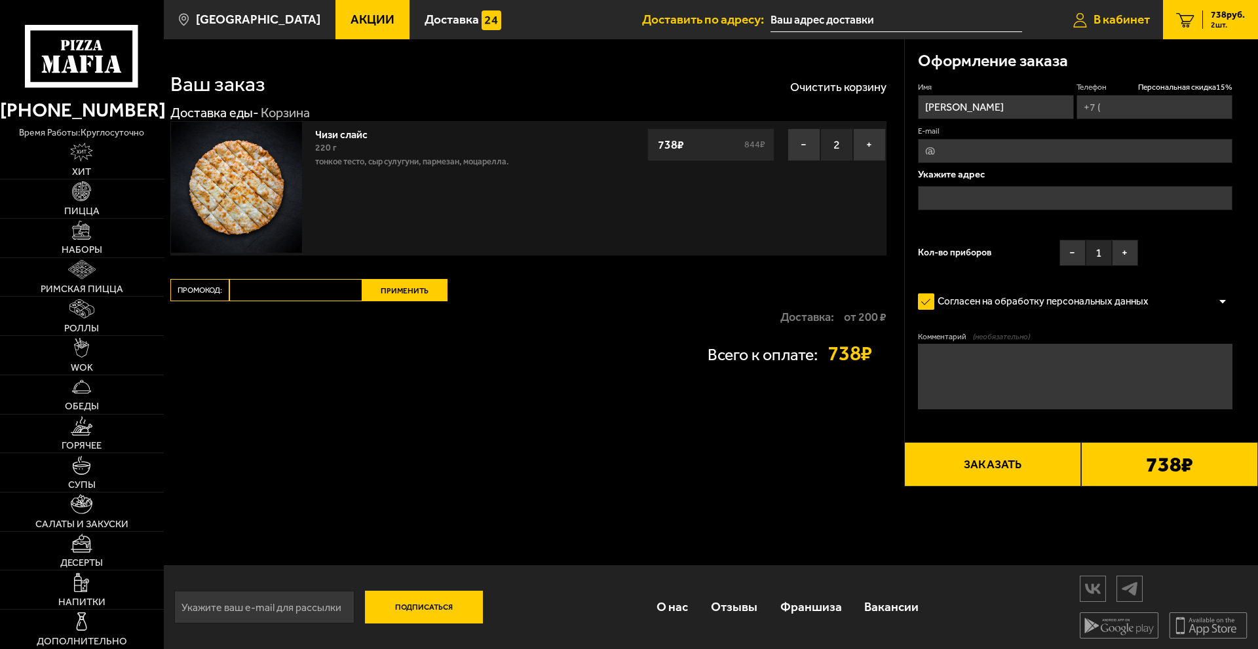
click at [1110, 21] on span "В кабинет" at bounding box center [1121, 19] width 56 height 12
type input "[PHONE_NUMBER]"
type input "[STREET_ADDRESS]"
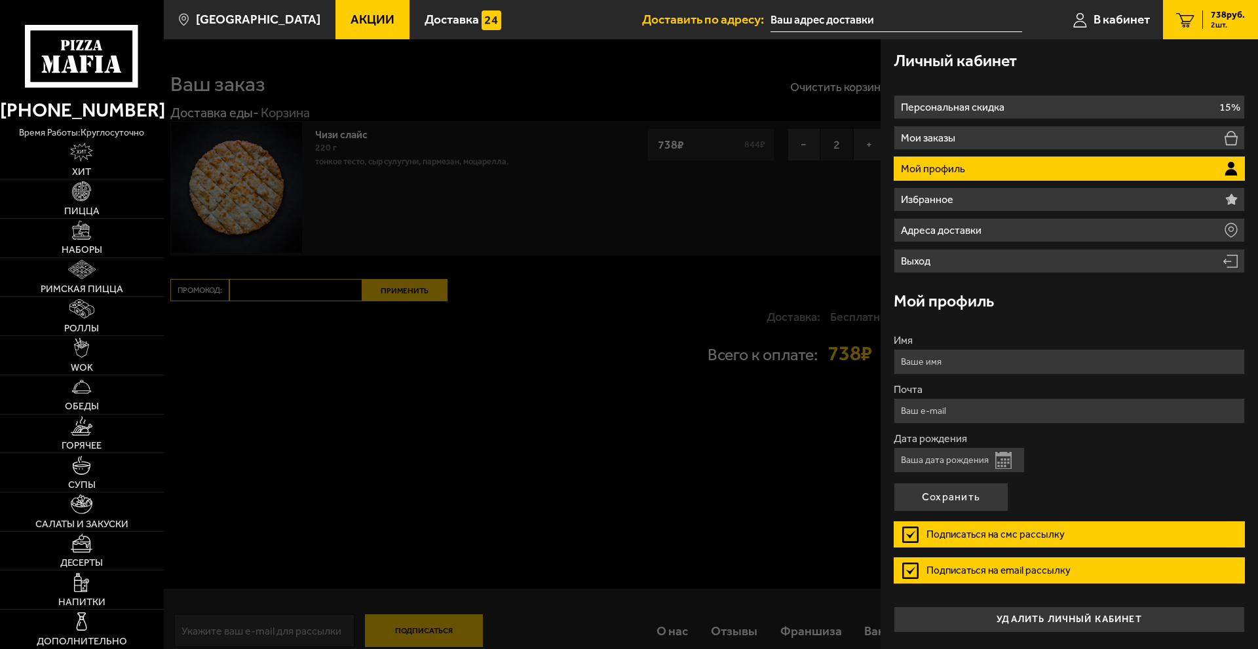
click at [1064, 58] on div "Личный кабинет" at bounding box center [1068, 60] width 351 height 43
click at [773, 484] on div at bounding box center [793, 363] width 1258 height 649
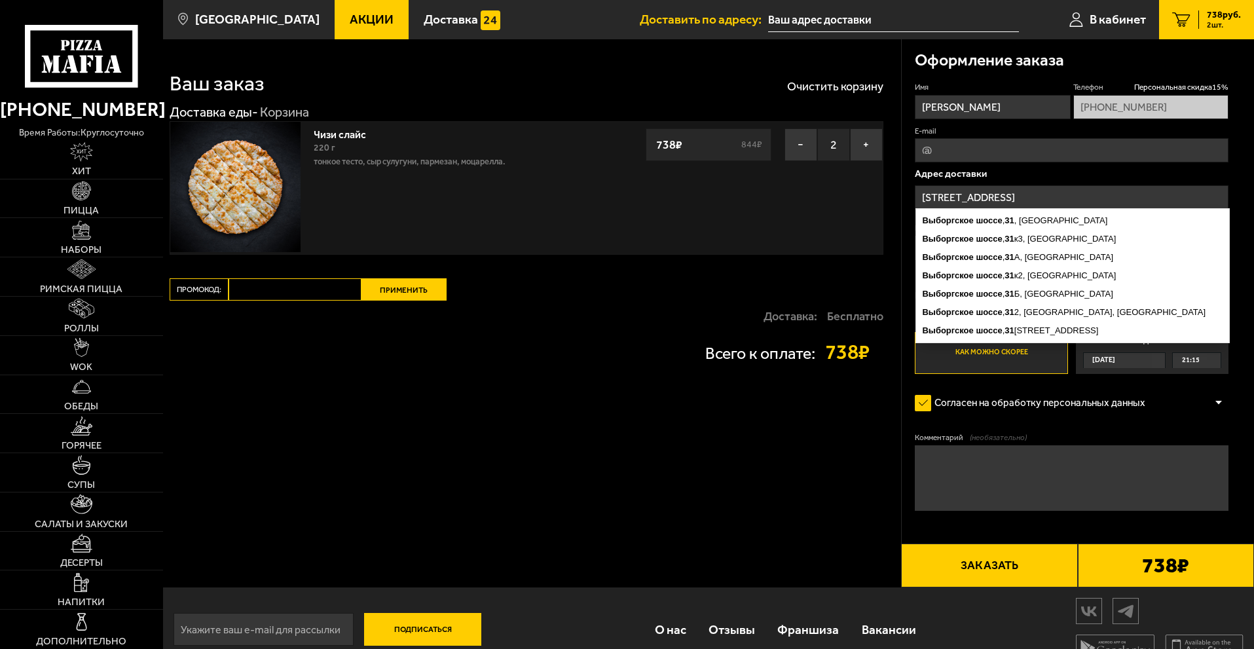
click at [664, 440] on div "Ваш заказ Очистить корзину Доставка еды - Корзина Чизи слайс 220 г тонкое тесто…" at bounding box center [532, 313] width 738 height 548
click at [764, 286] on div "Ваш заказ Очистить корзину Доставка еды - Корзина Чизи слайс 220 г тонкое тесто…" at bounding box center [532, 313] width 738 height 548
click at [823, 440] on div "Ваш заказ Очистить корзину Доставка еды - Корзина Чизи слайс 220 г тонкое тесто…" at bounding box center [532, 313] width 738 height 548
click at [982, 479] on textarea "Комментарий (необязательно)" at bounding box center [1072, 478] width 314 height 66
click at [829, 478] on div "Ваш заказ Очистить корзину Доставка еды - Корзина Чизи слайс 220 г тонкое тесто…" at bounding box center [532, 313] width 738 height 548
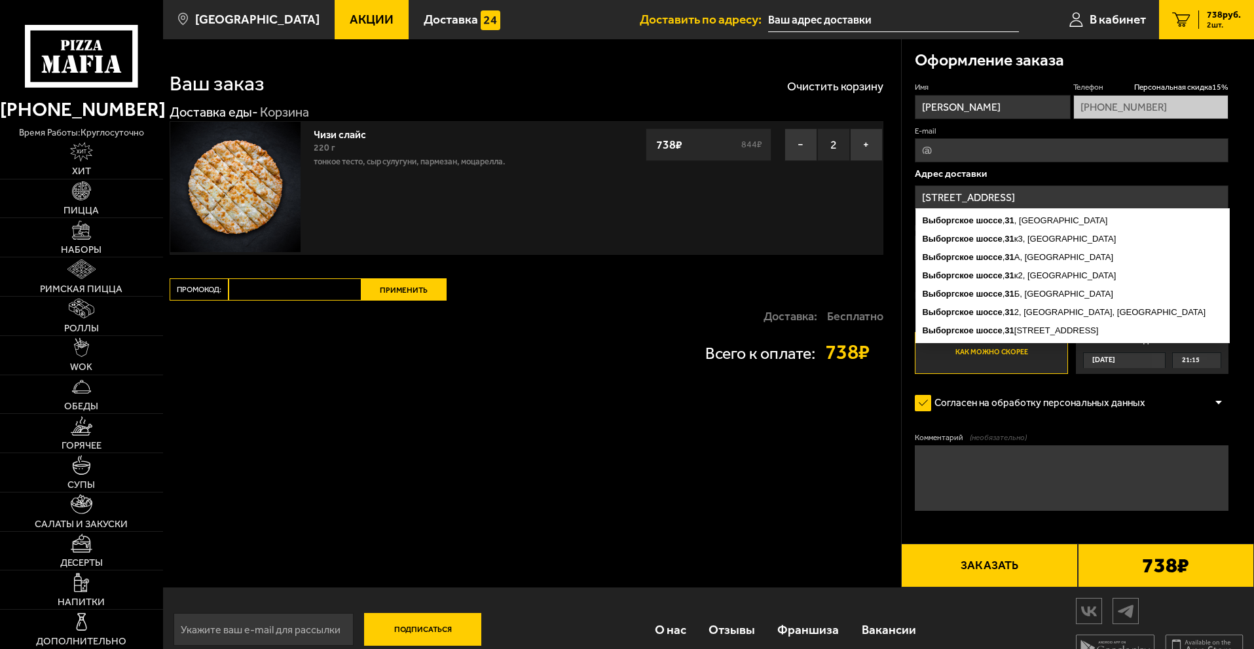
click at [1043, 188] on input "[STREET_ADDRESS]" at bounding box center [1072, 197] width 314 height 24
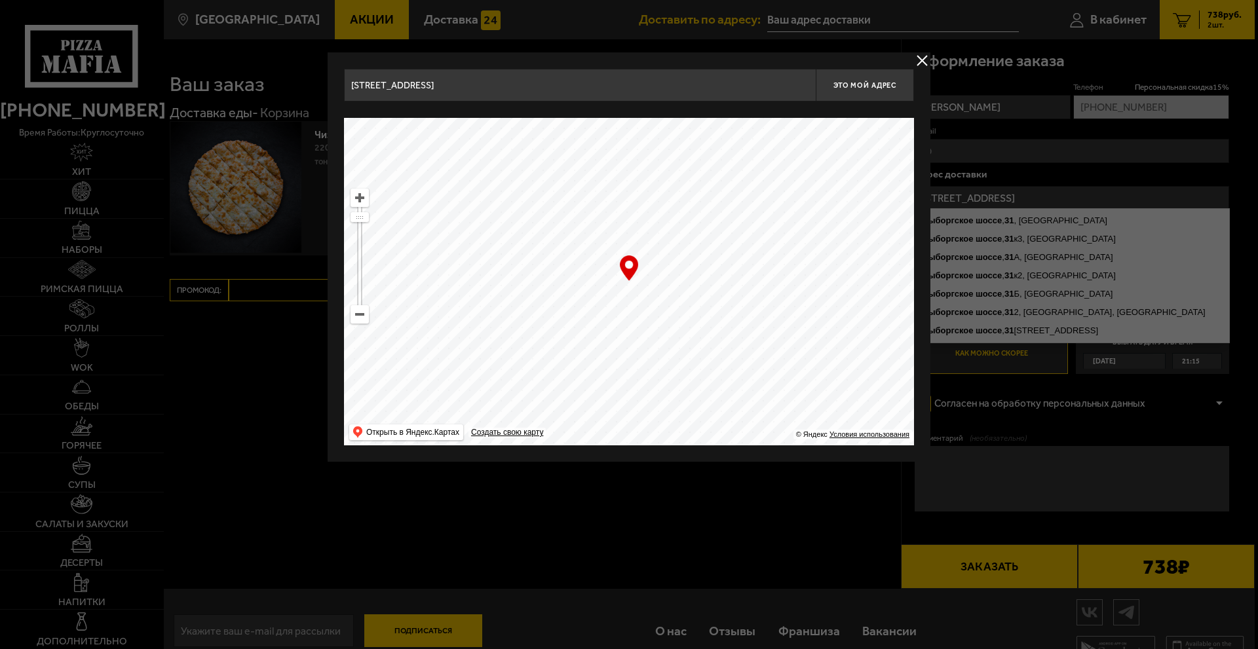
click at [918, 62] on button "delivery type" at bounding box center [922, 60] width 16 height 16
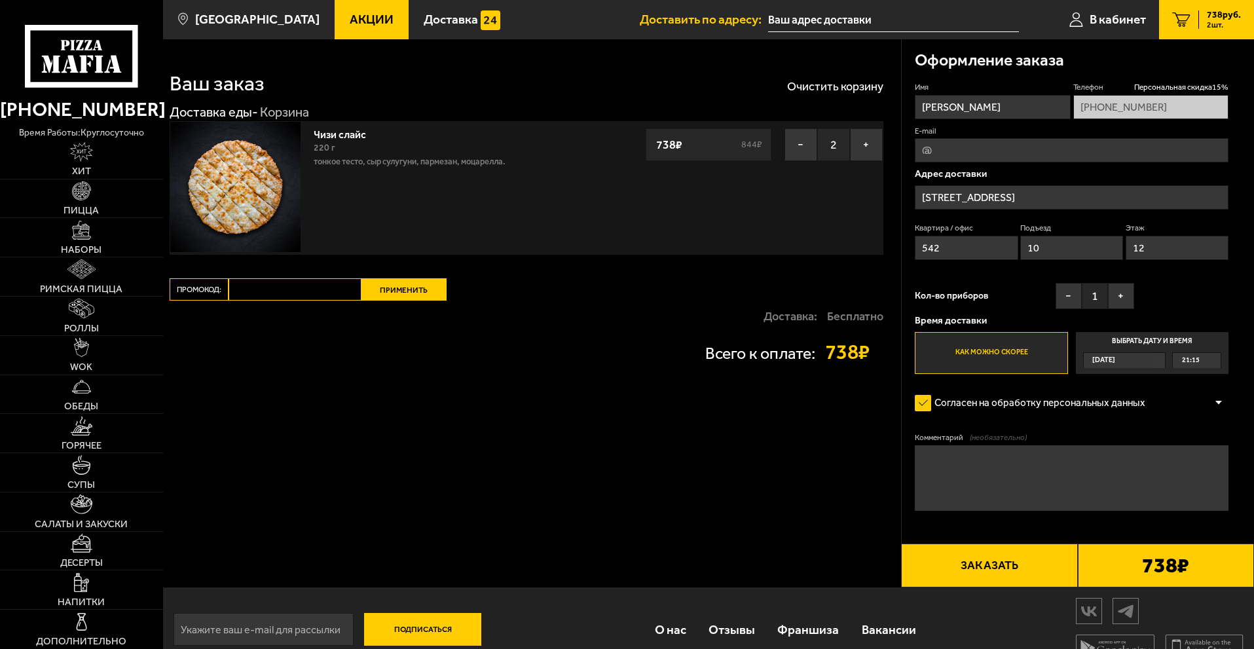
click at [800, 453] on div "Ваш заказ Очистить корзину Доставка еды - Корзина Чизи слайс 220 г тонкое тесто…" at bounding box center [532, 313] width 738 height 548
click at [941, 483] on textarea "Комментарий (необязательно)" at bounding box center [1072, 478] width 314 height 66
click at [814, 474] on div "Ваш заказ Очистить корзину Доставка еды - Корзина Чизи слайс 220 г тонкое тесто…" at bounding box center [532, 313] width 738 height 548
click at [1071, 295] on button "−" at bounding box center [1069, 296] width 26 height 26
click at [840, 477] on div "Ваш заказ Очистить корзину Доставка еды - Корзина Чизи слайс 220 г тонкое тесто…" at bounding box center [532, 313] width 738 height 548
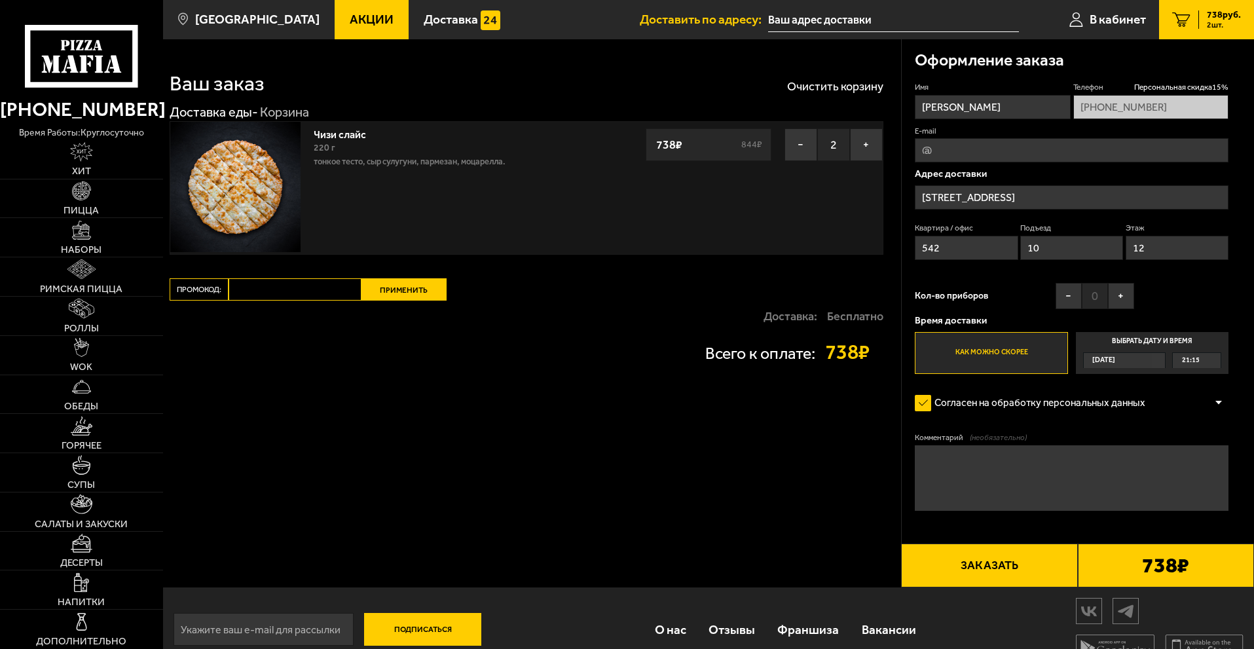
click at [641, 456] on div "Ваш заказ Очистить корзину Доставка еды - Корзина Чизи слайс 220 г тонкое тесто…" at bounding box center [532, 313] width 738 height 548
click at [1012, 567] on button "Заказать" at bounding box center [989, 566] width 176 height 45
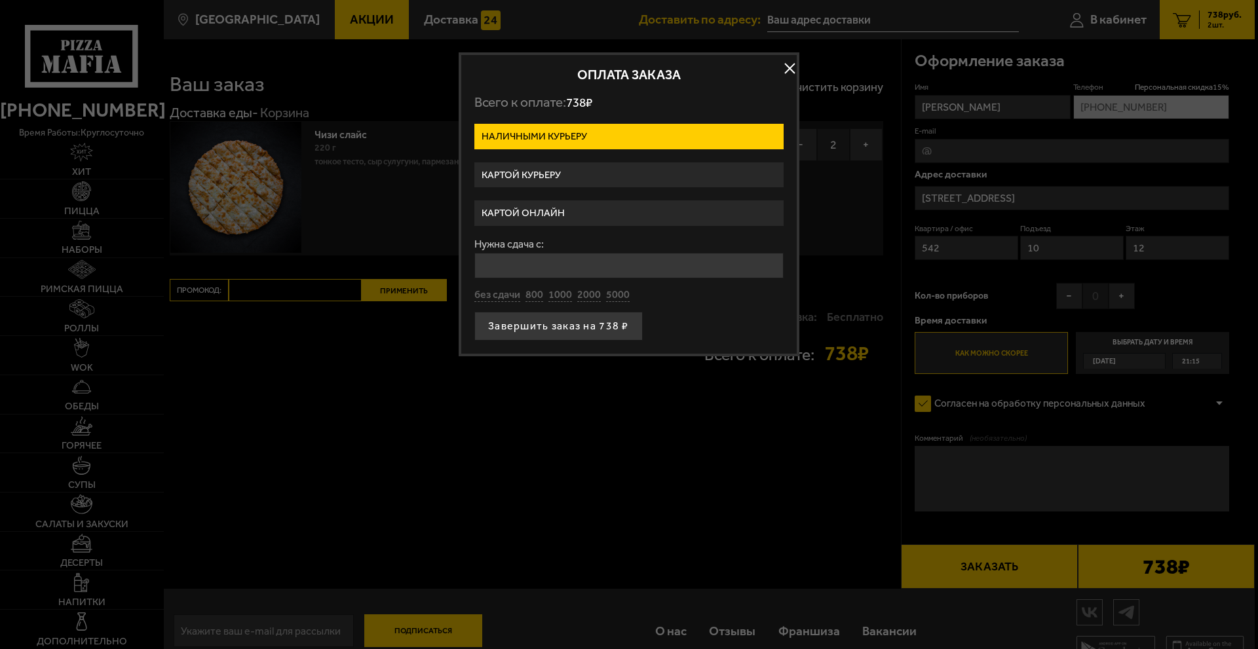
click at [554, 175] on label "Картой курьеру" at bounding box center [628, 175] width 309 height 26
click at [0, 0] on input "Картой курьеру" at bounding box center [0, 0] width 0 height 0
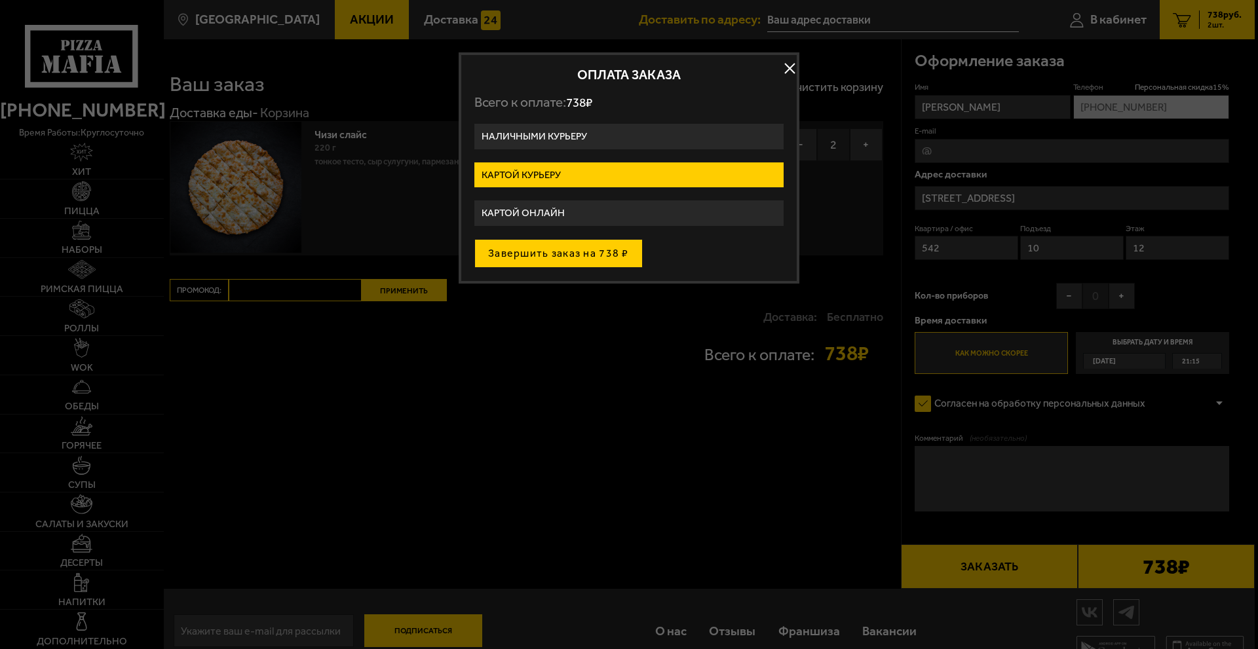
click at [560, 256] on button "Завершить заказ на 738 ₽" at bounding box center [558, 253] width 168 height 29
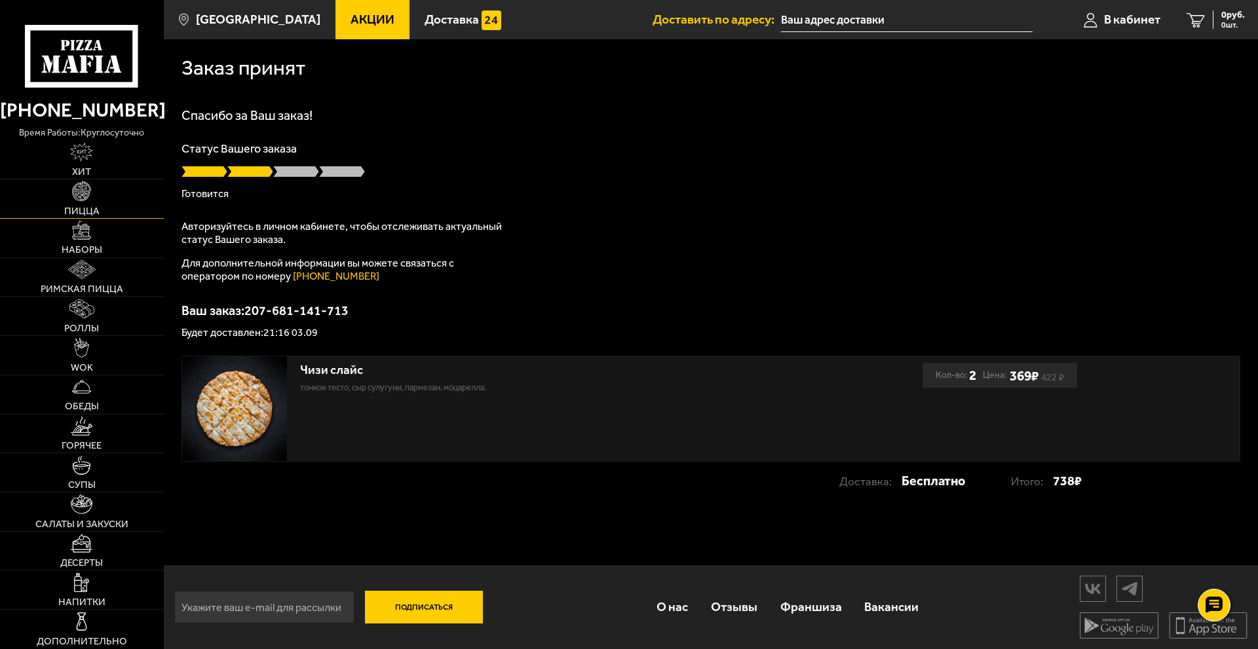
click at [80, 203] on link "Пицца" at bounding box center [82, 198] width 164 height 39
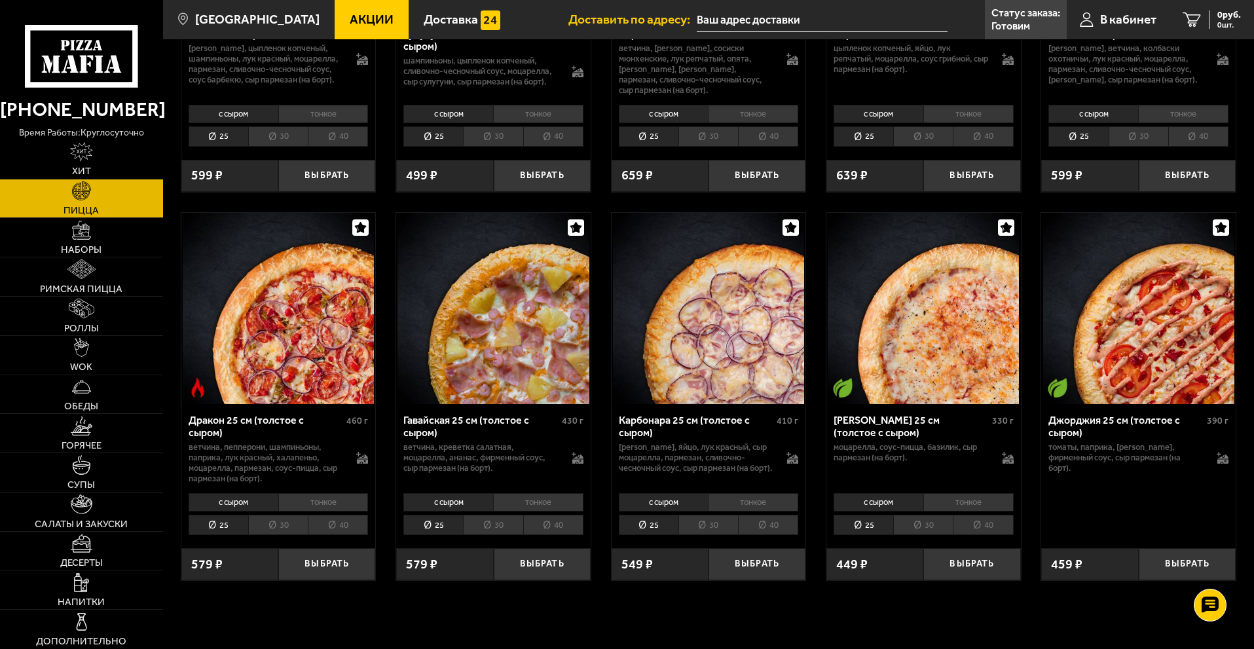
scroll to position [2555, 0]
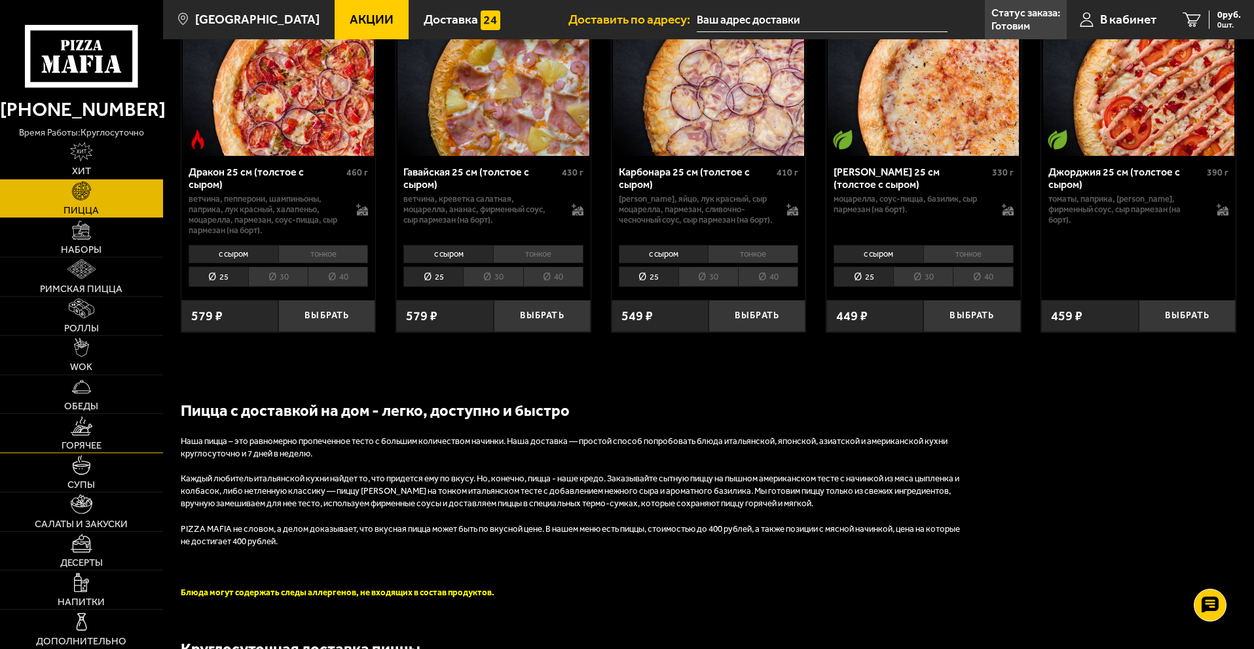
click at [84, 447] on span "Горячее" at bounding box center [82, 446] width 40 height 10
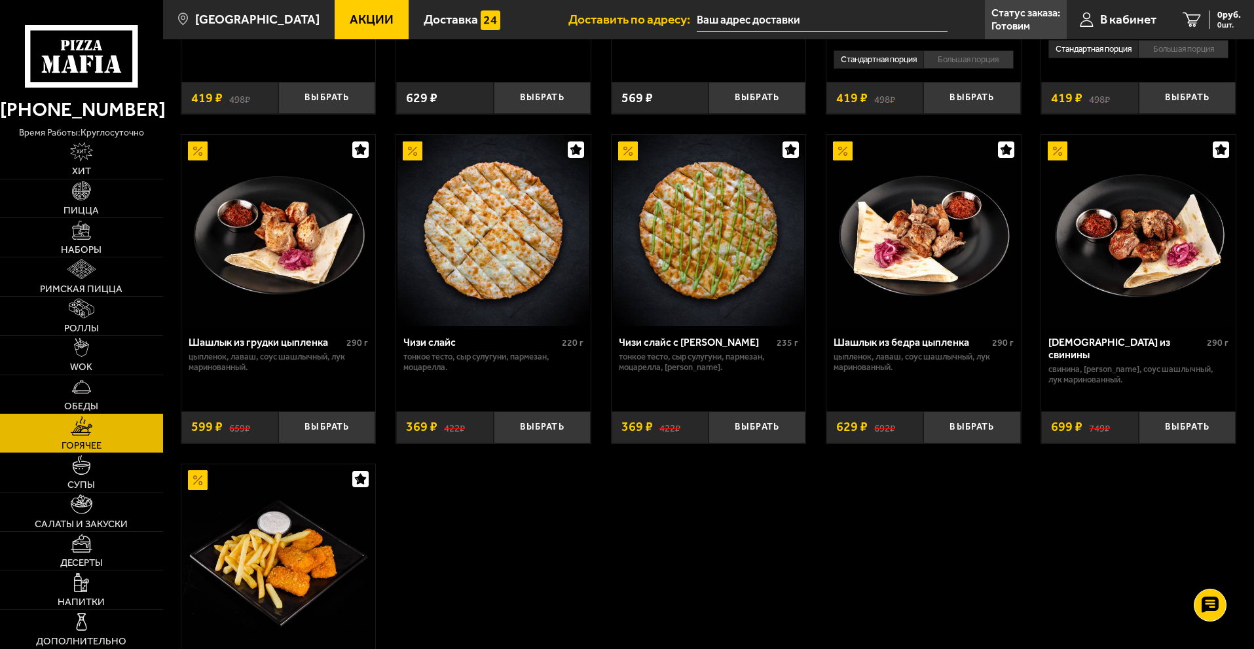
scroll to position [917, 0]
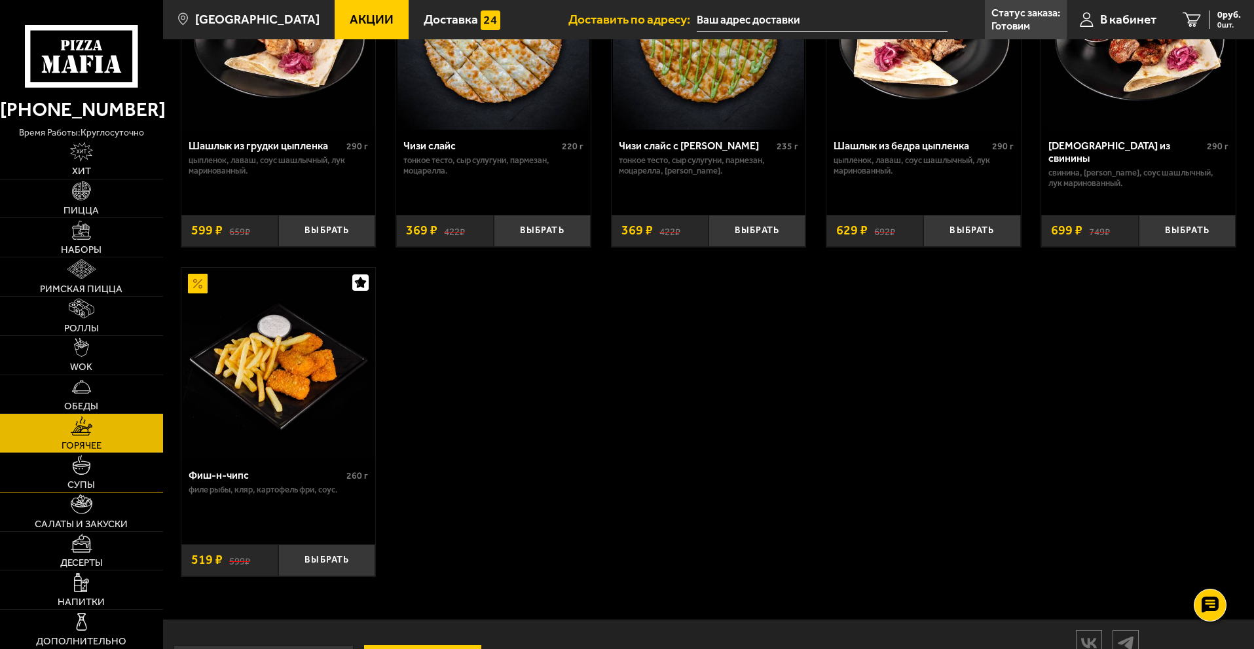
click at [86, 481] on span "Супы" at bounding box center [81, 485] width 28 height 10
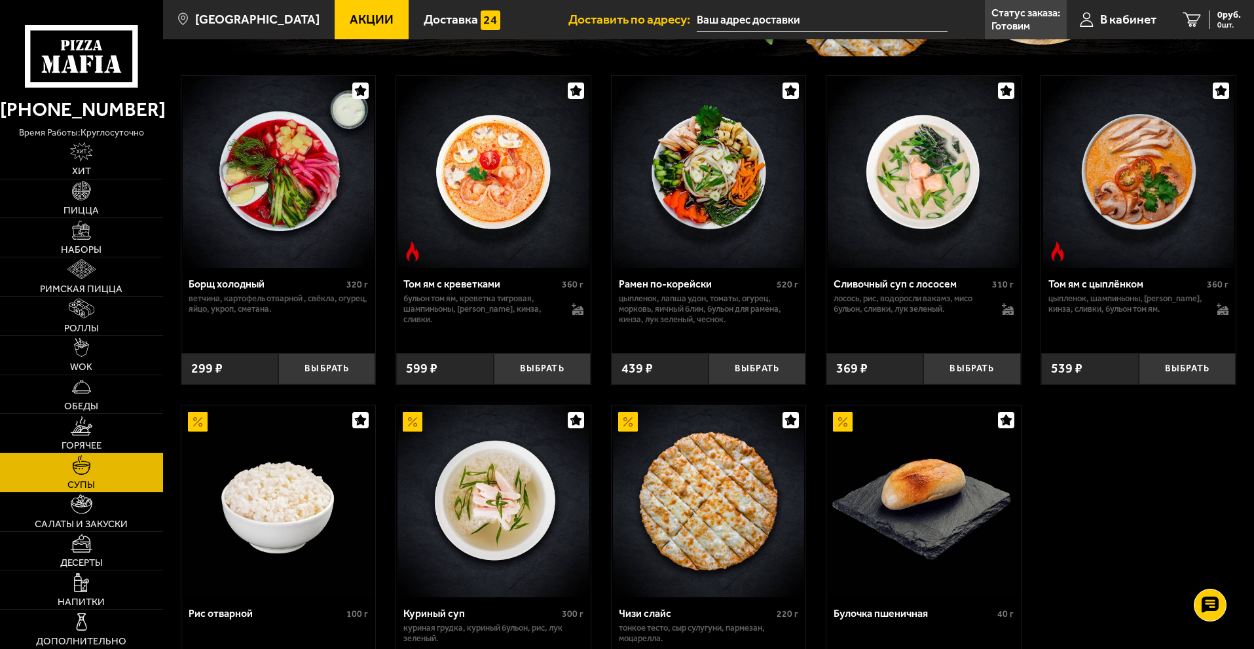
scroll to position [393, 0]
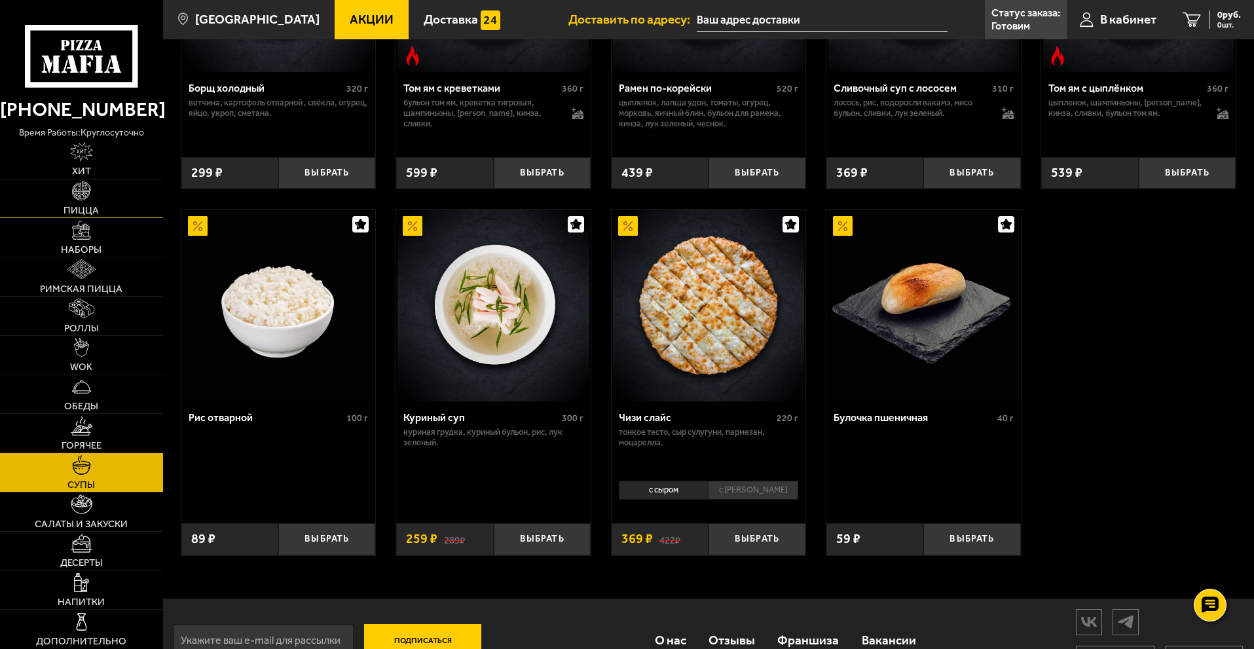
click at [88, 206] on span "Пицца" at bounding box center [81, 211] width 35 height 10
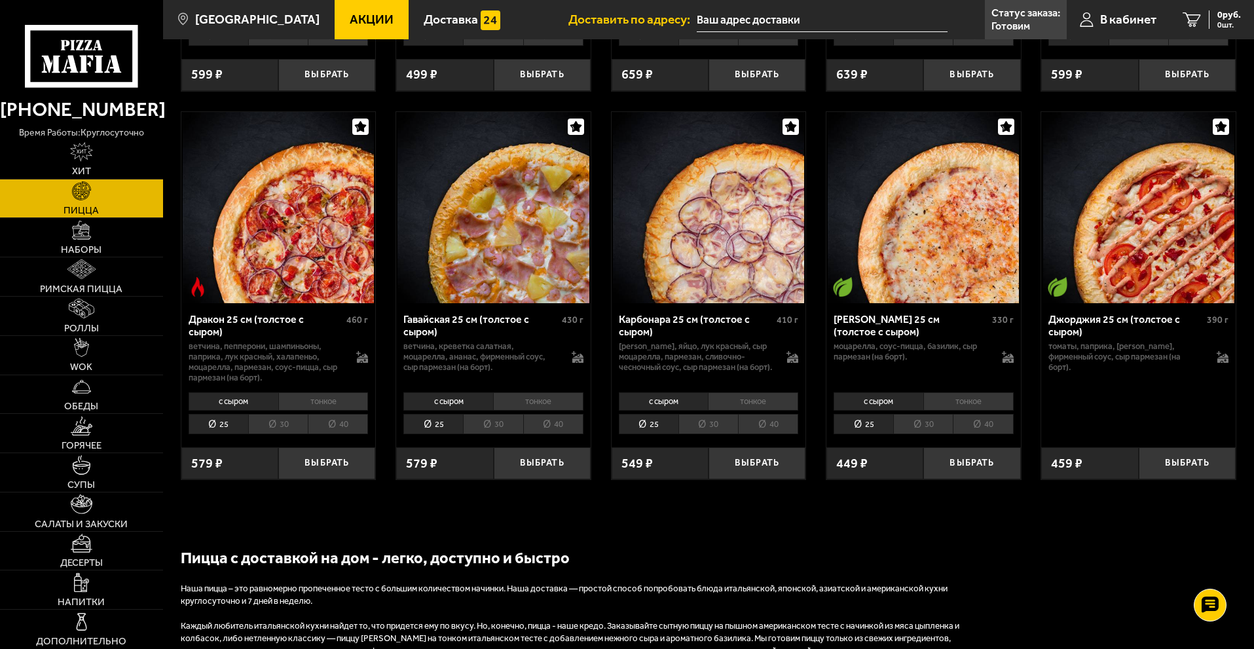
scroll to position [2489, 0]
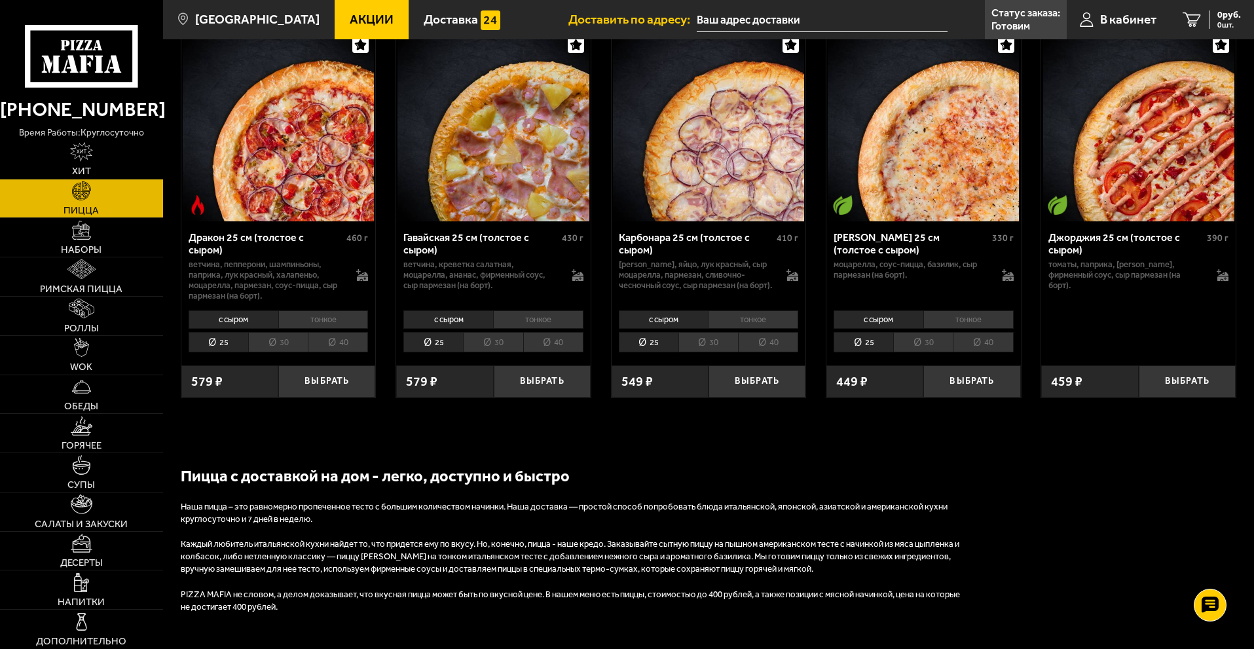
click at [870, 350] on li "25" at bounding box center [864, 342] width 60 height 20
click at [937, 352] on li "30" at bounding box center [923, 342] width 60 height 20
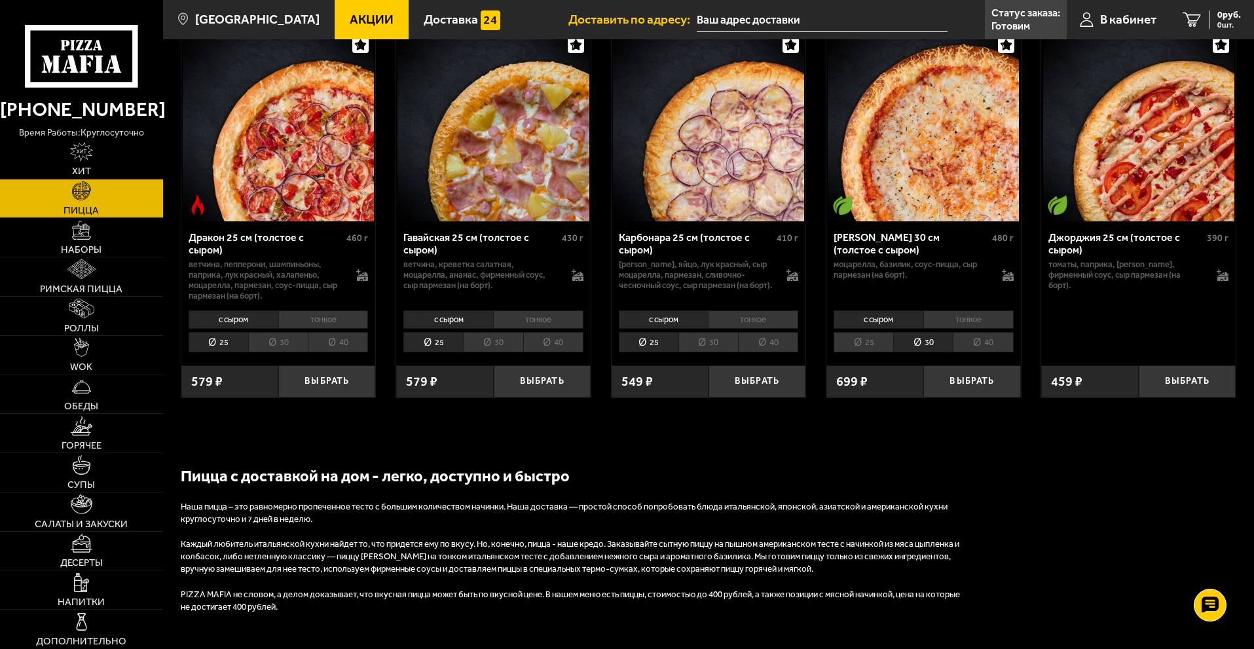
click at [982, 352] on li "40" at bounding box center [983, 342] width 60 height 20
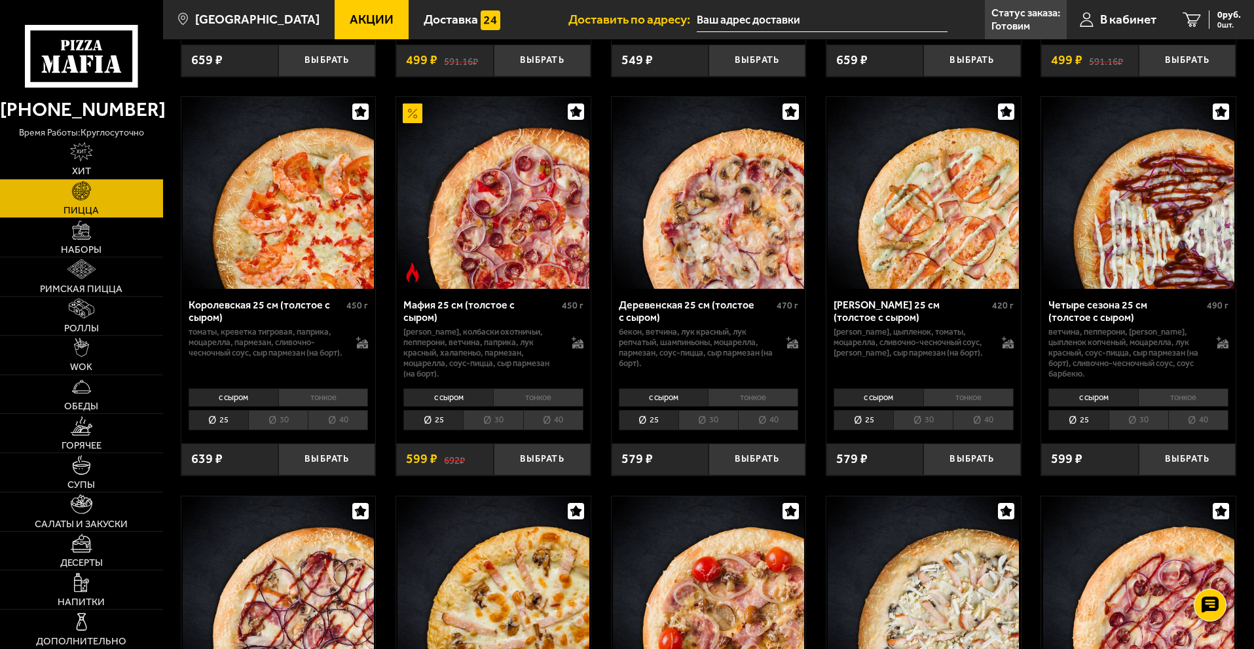
scroll to position [1441, 0]
